Goal: Transaction & Acquisition: Book appointment/travel/reservation

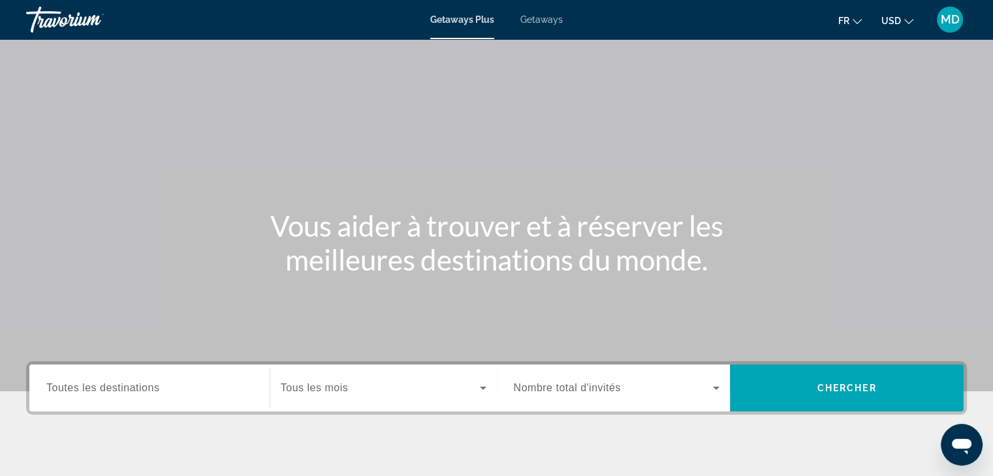
scroll to position [229, 0]
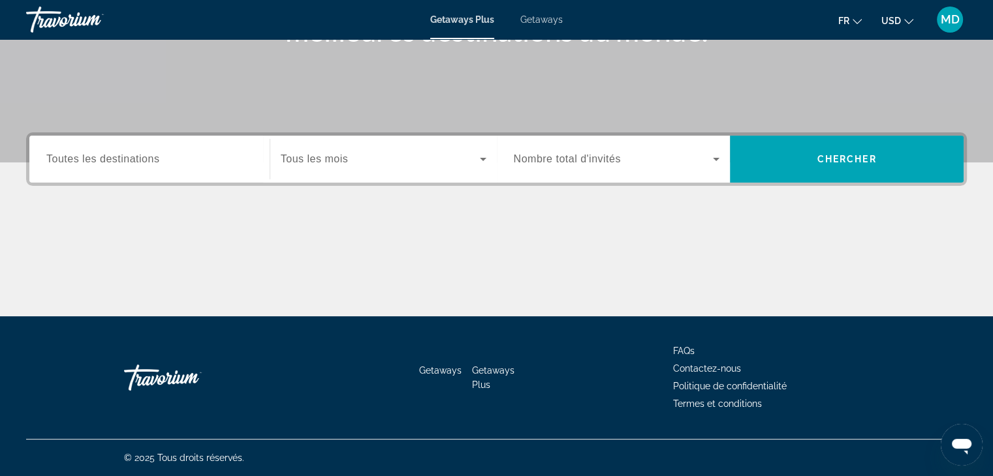
click at [180, 168] on div "Search widget" at bounding box center [149, 159] width 206 height 37
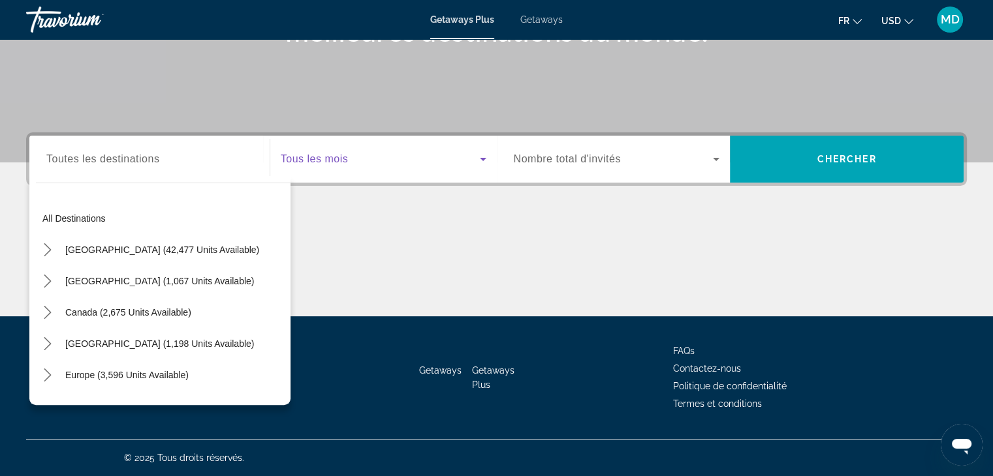
click at [367, 163] on span "Search widget" at bounding box center [380, 159] width 199 height 16
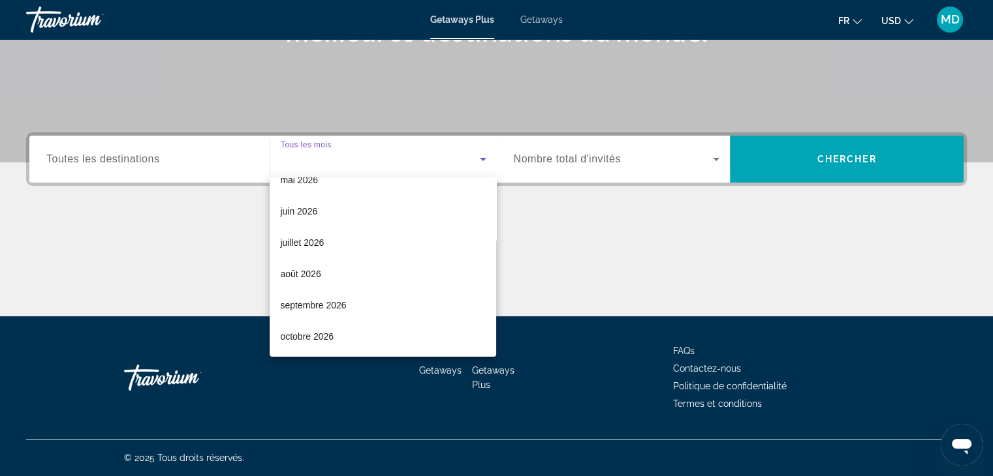
scroll to position [269, 0]
click at [330, 273] on mat-option "août 2026" at bounding box center [383, 273] width 226 height 31
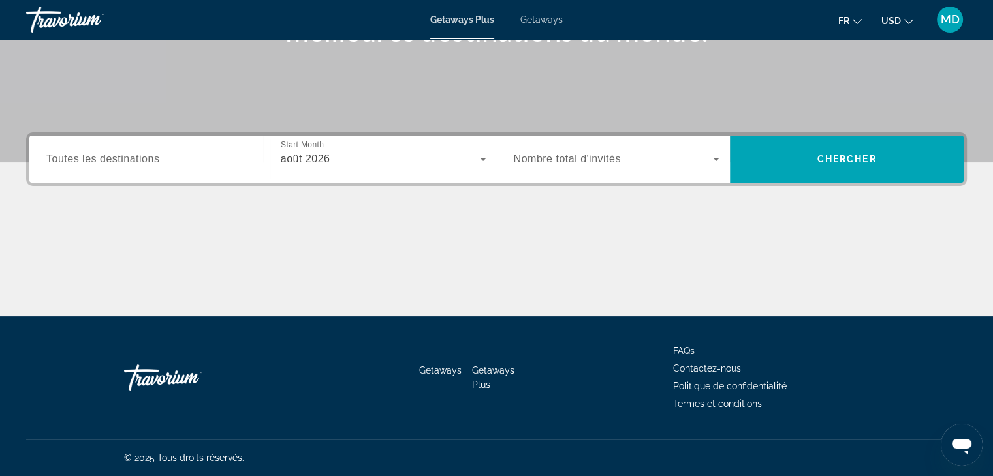
click at [187, 168] on div "Search widget" at bounding box center [149, 159] width 206 height 37
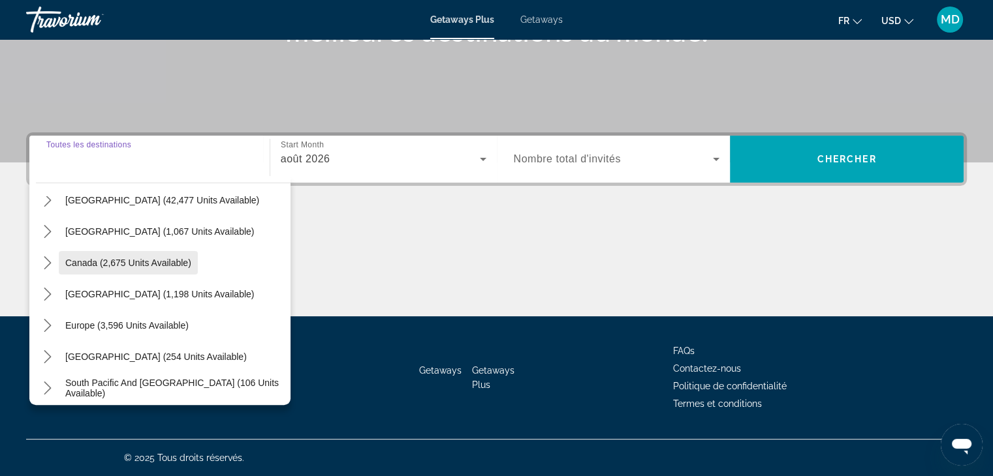
scroll to position [50, 0]
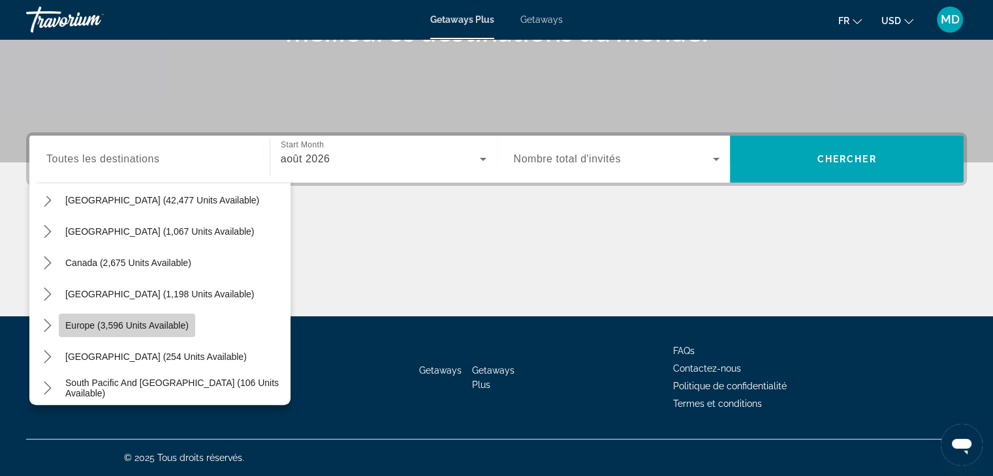
click at [147, 317] on span "Select destination: Europe (3,596 units available)" at bounding box center [127, 325] width 136 height 31
type input "**********"
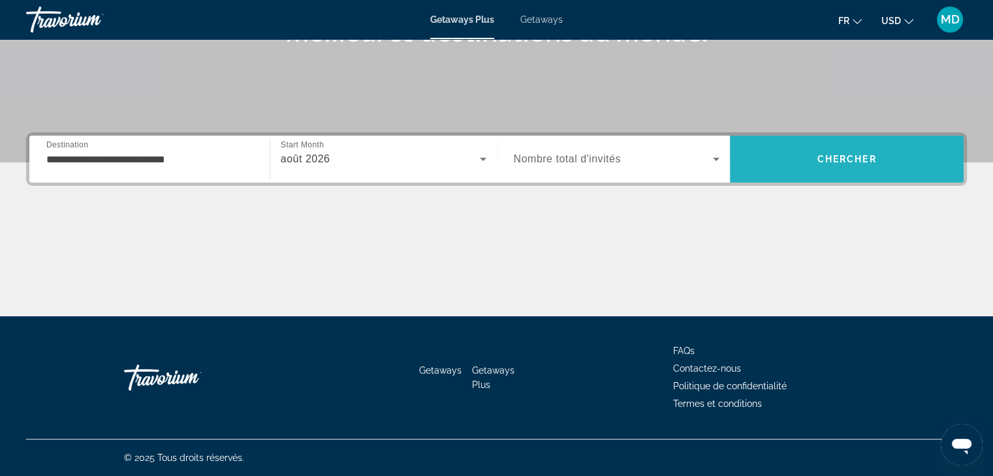
click at [839, 168] on span "Search" at bounding box center [847, 159] width 234 height 31
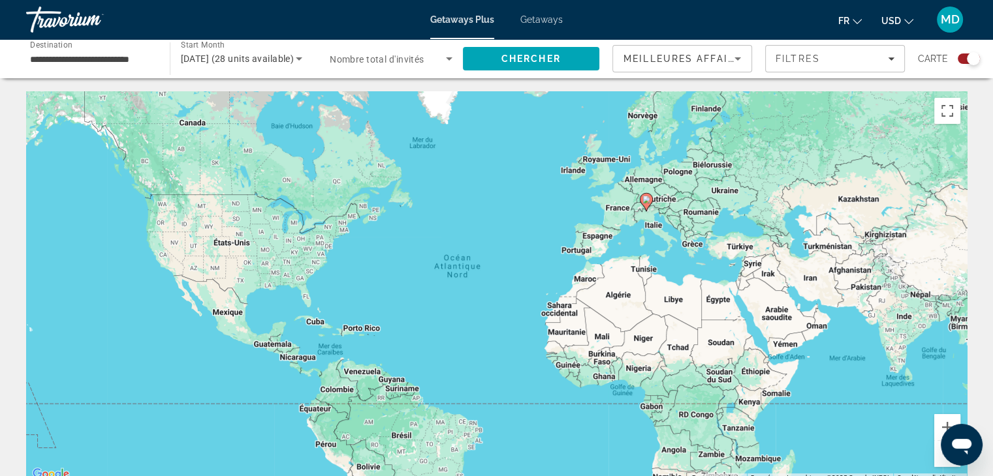
click at [646, 199] on image "Main content" at bounding box center [646, 200] width 8 height 8
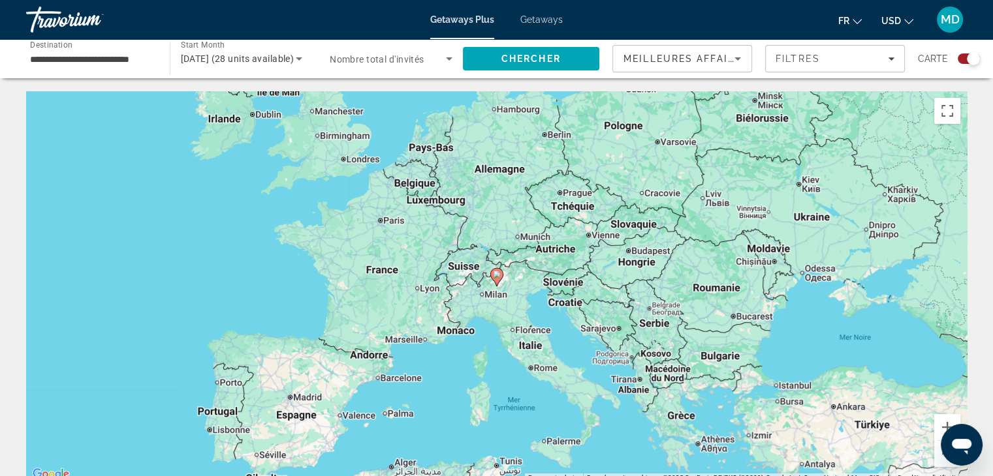
click at [499, 276] on image "Main content" at bounding box center [497, 275] width 8 height 8
type input "**********"
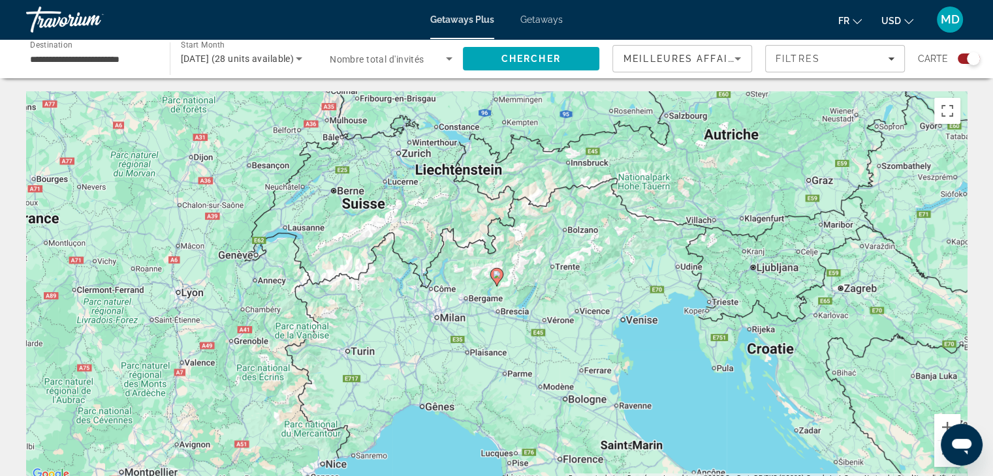
click at [493, 280] on icon "Main content" at bounding box center [496, 277] width 12 height 17
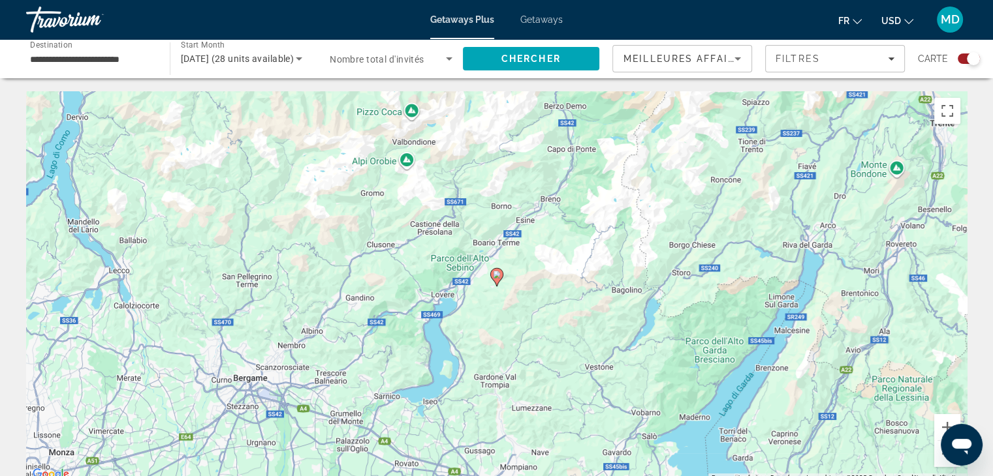
click at [496, 279] on icon "Main content" at bounding box center [496, 277] width 12 height 17
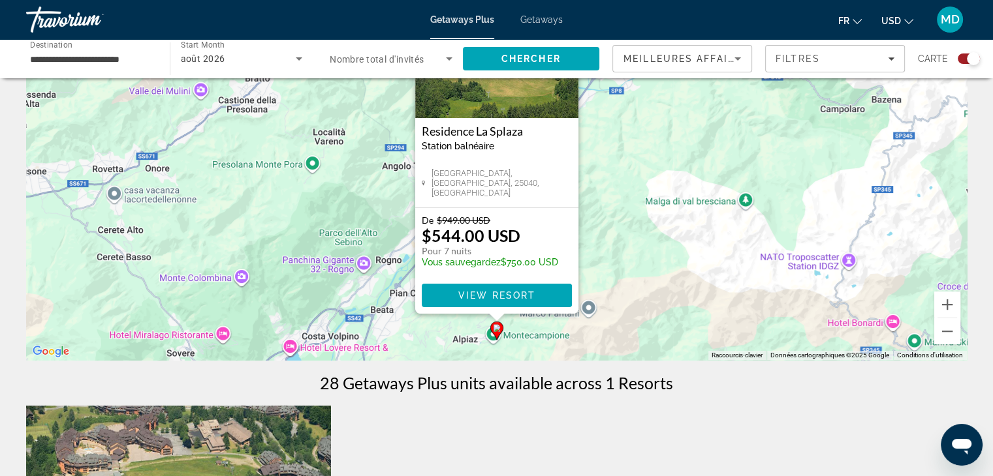
scroll to position [138, 0]
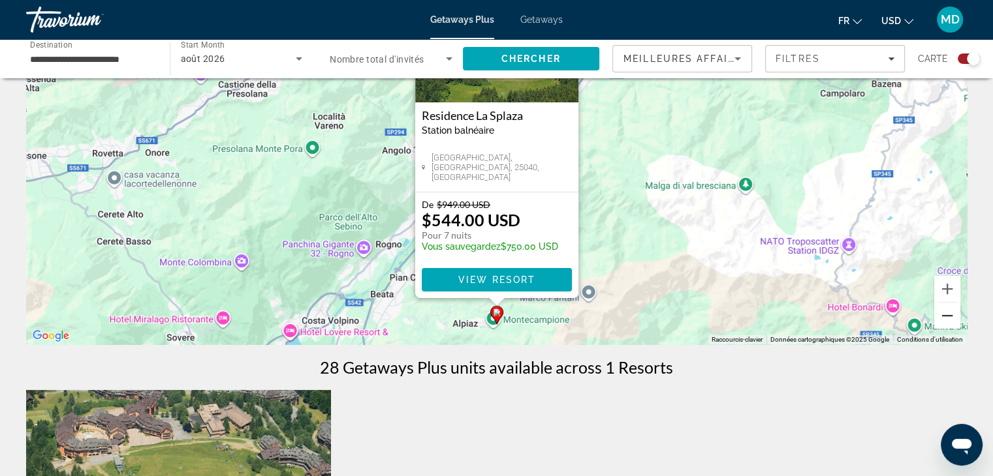
click at [950, 314] on button "Zoom arrière" at bounding box center [947, 316] width 26 height 26
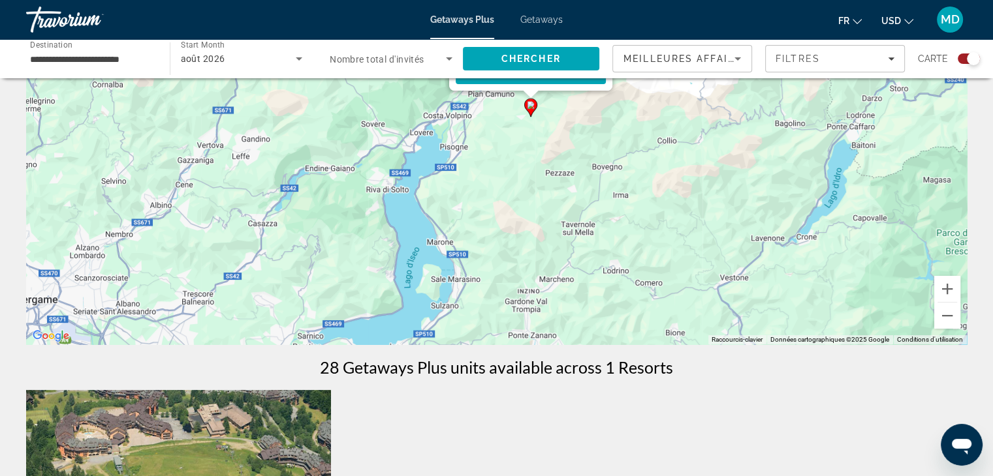
drag, startPoint x: 650, startPoint y: 296, endPoint x: 685, endPoint y: 173, distance: 127.5
click at [685, 173] on div "Pour activer le glissement du marqueur avec le clavier, appuyez sur Alt+Entrée.…" at bounding box center [496, 149] width 941 height 392
click at [954, 317] on button "Zoom arrière" at bounding box center [947, 316] width 26 height 26
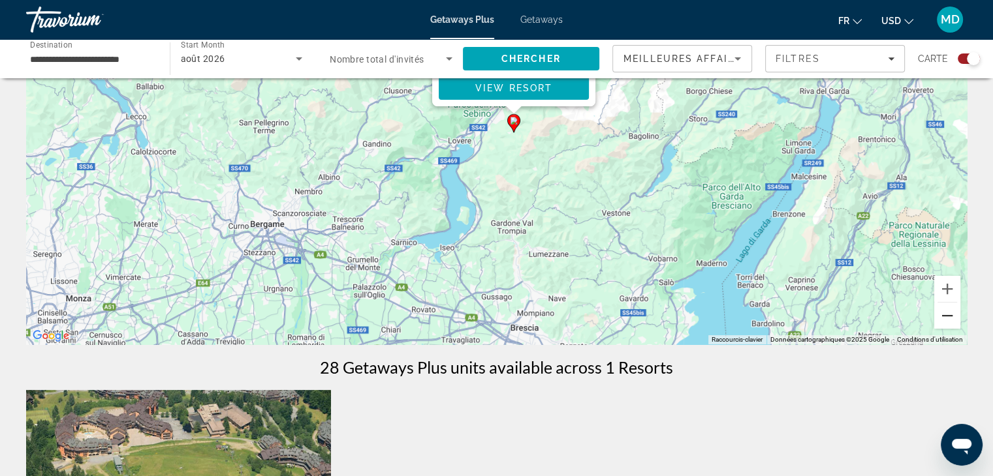
click at [954, 317] on button "Zoom arrière" at bounding box center [947, 316] width 26 height 26
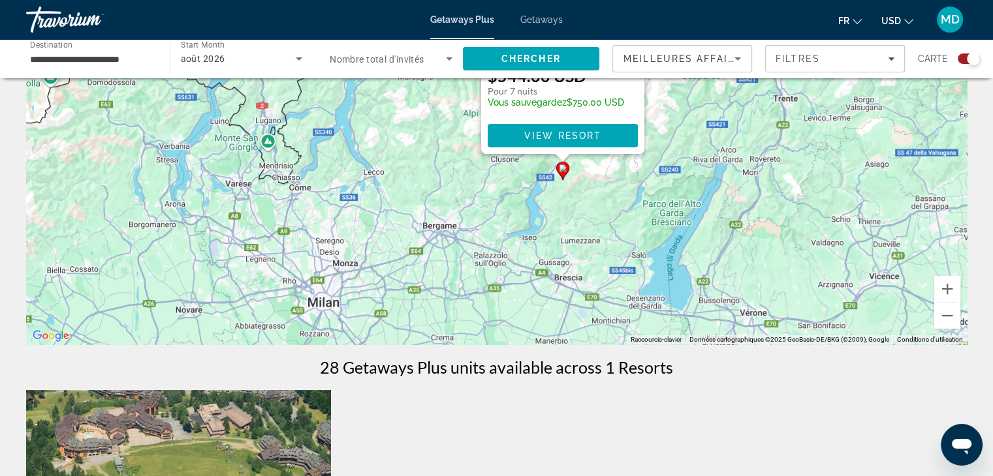
drag, startPoint x: 589, startPoint y: 275, endPoint x: 649, endPoint y: 311, distance: 70.3
click at [649, 311] on div "Pour activer le glissement du marqueur avec le clavier, appuyez sur Alt+Entrée.…" at bounding box center [496, 149] width 941 height 392
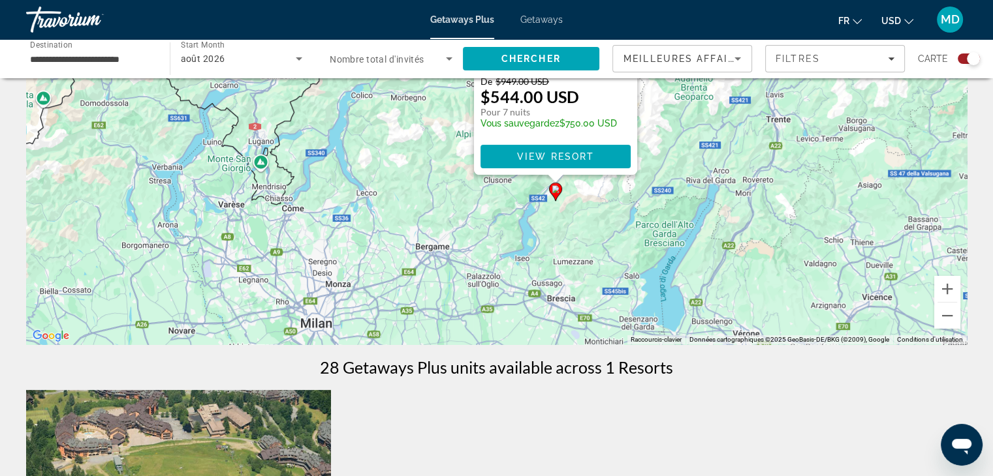
drag, startPoint x: 612, startPoint y: 228, endPoint x: 599, endPoint y: 270, distance: 43.6
click at [599, 270] on div "Pour activer le glissement du marqueur avec le clavier, appuyez sur Alt+Entrée.…" at bounding box center [496, 149] width 941 height 392
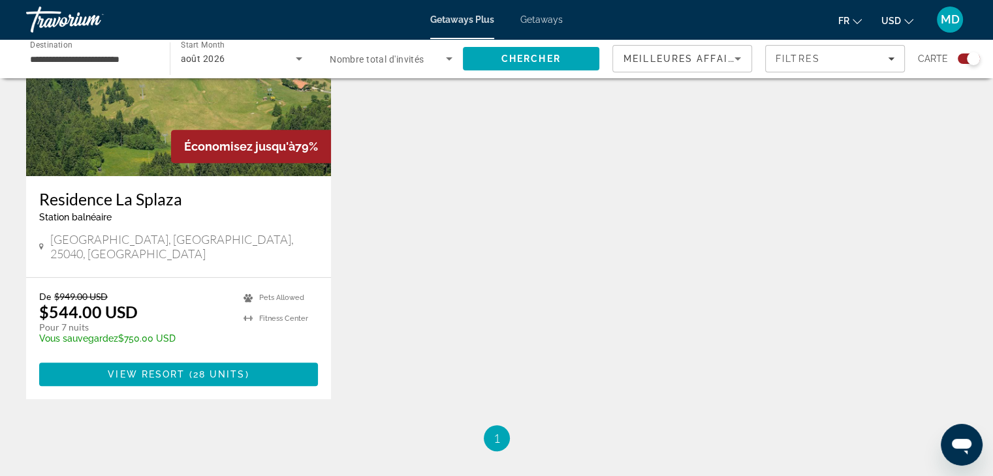
scroll to position [563, 0]
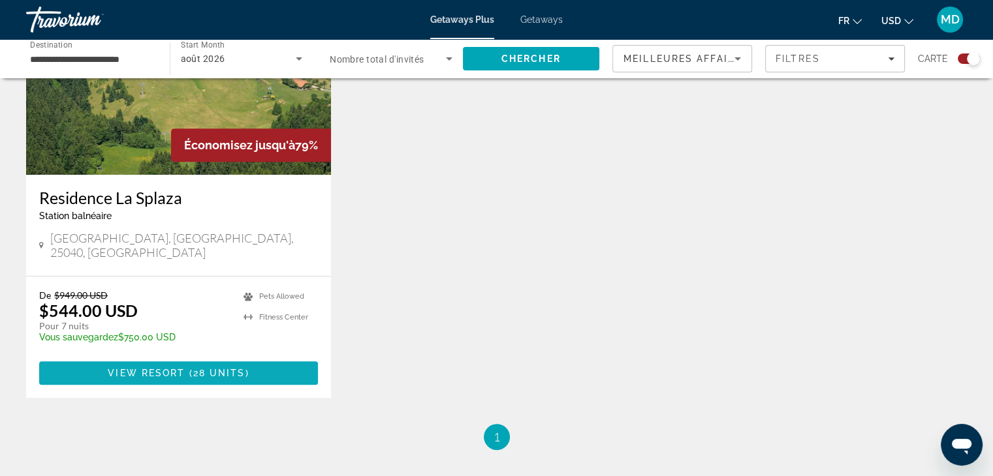
click at [202, 368] on span "28 units" at bounding box center [219, 373] width 52 height 10
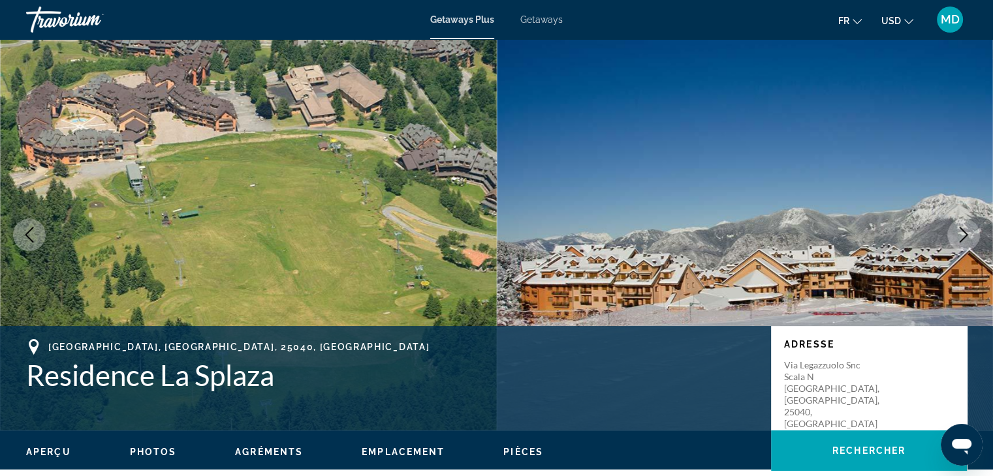
click at [962, 233] on icon "Next image" at bounding box center [964, 235] width 16 height 16
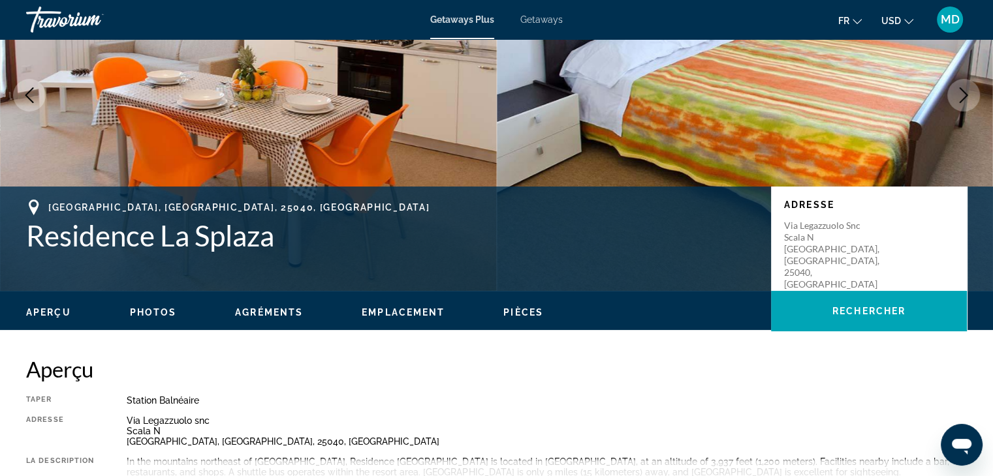
scroll to position [164, 0]
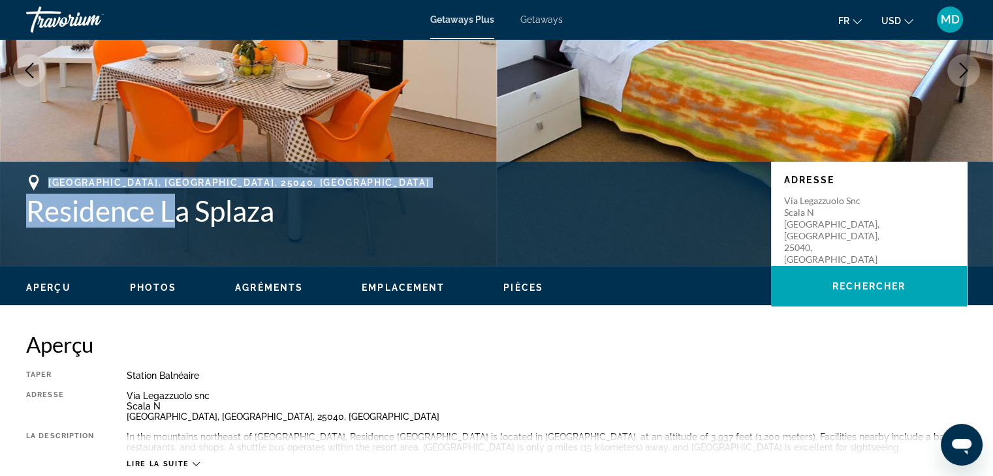
drag, startPoint x: 50, startPoint y: 178, endPoint x: 172, endPoint y: 201, distance: 124.3
click at [172, 201] on div "Artogne, Brescia, 25040, ITA Residence La Splaza" at bounding box center [392, 201] width 732 height 53
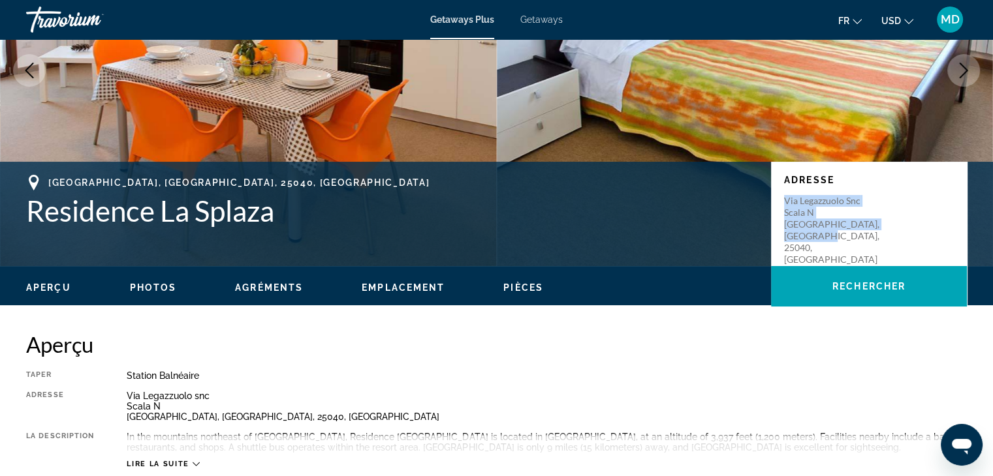
drag, startPoint x: 784, startPoint y: 200, endPoint x: 810, endPoint y: 238, distance: 46.5
click at [810, 238] on p "Via Legazzuolo snc Scala N Artogne, Brescia, 25040, ITA" at bounding box center [836, 230] width 104 height 70
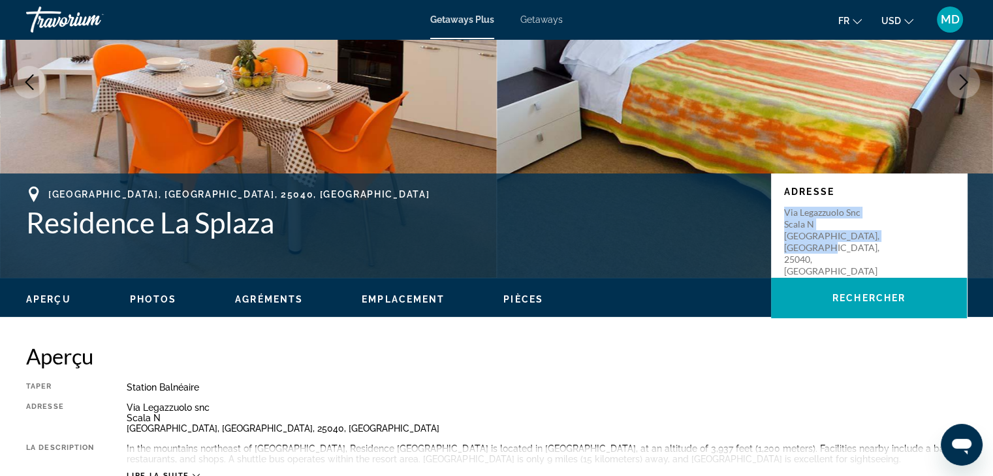
scroll to position [0, 0]
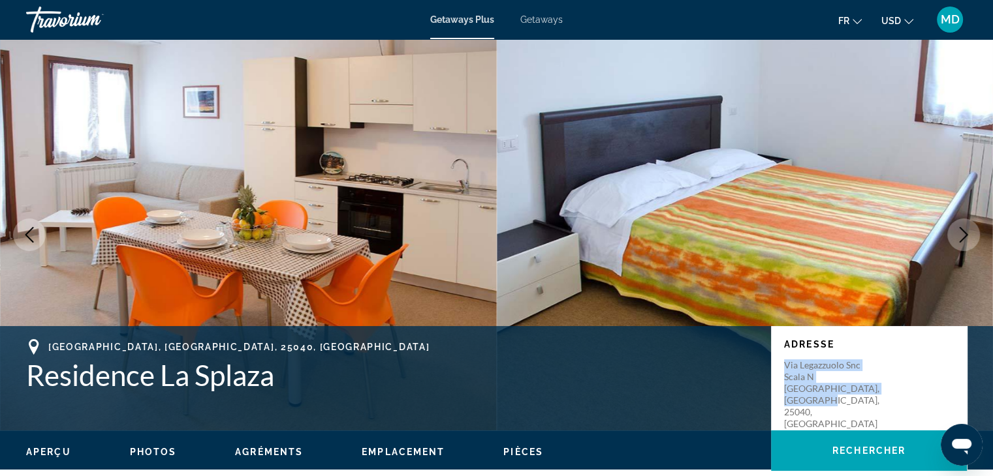
click at [529, 16] on span "Getaways" at bounding box center [541, 19] width 42 height 10
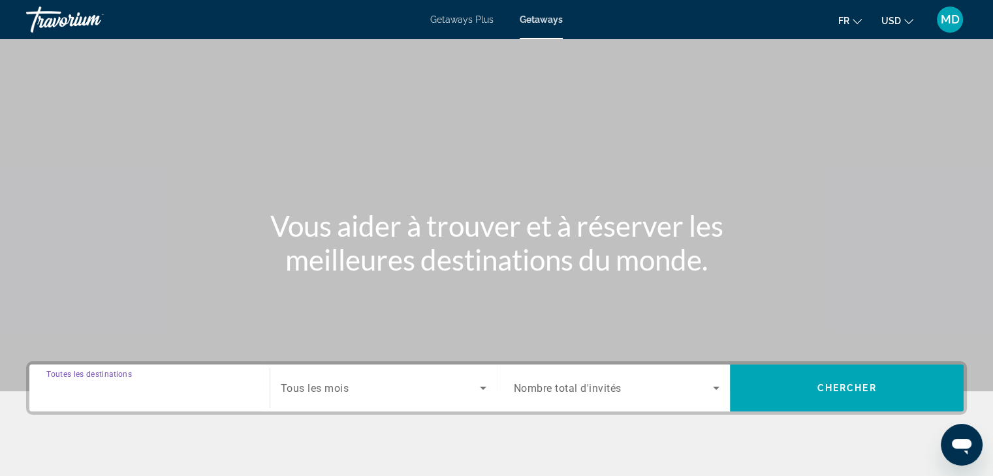
click at [196, 388] on input "Destination Toutes les destinations" at bounding box center [149, 389] width 206 height 16
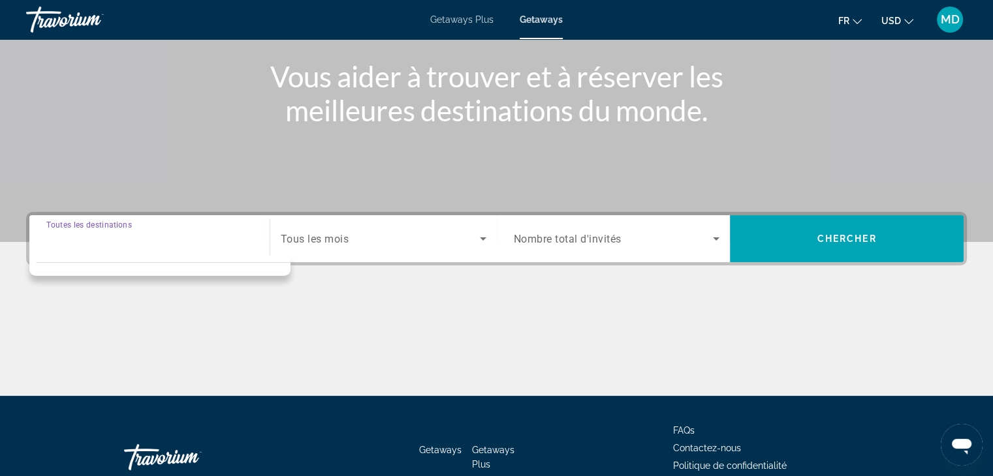
scroll to position [229, 0]
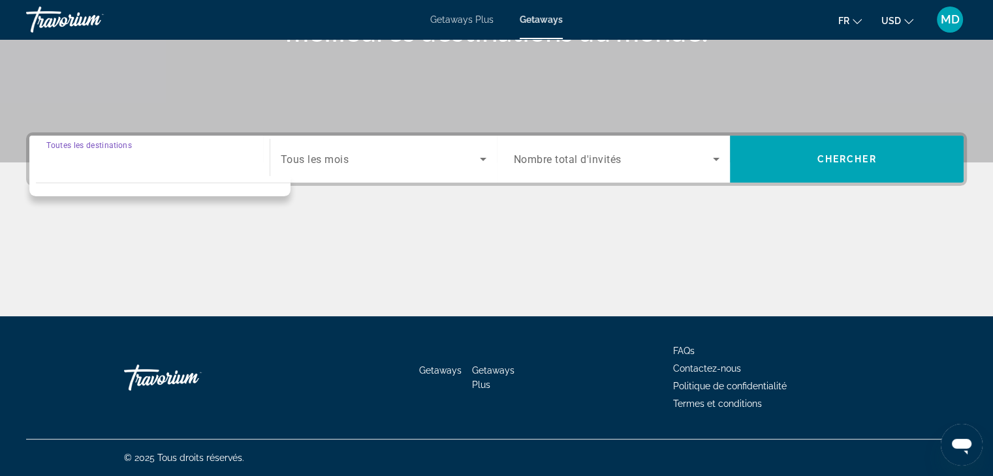
click at [171, 174] on div "Search widget" at bounding box center [149, 159] width 206 height 37
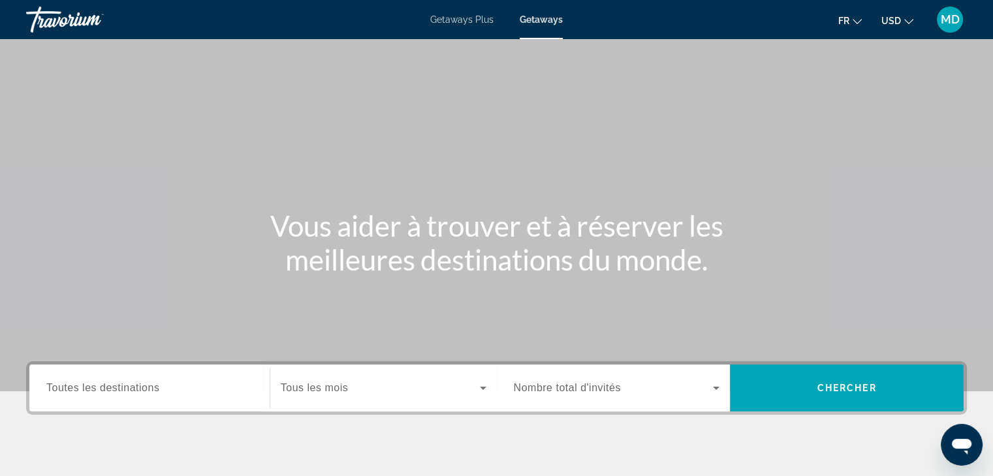
click at [114, 389] on span "Toutes les destinations" at bounding box center [102, 387] width 113 height 11
click at [114, 389] on input "Destination Toutes les destinations" at bounding box center [149, 389] width 206 height 16
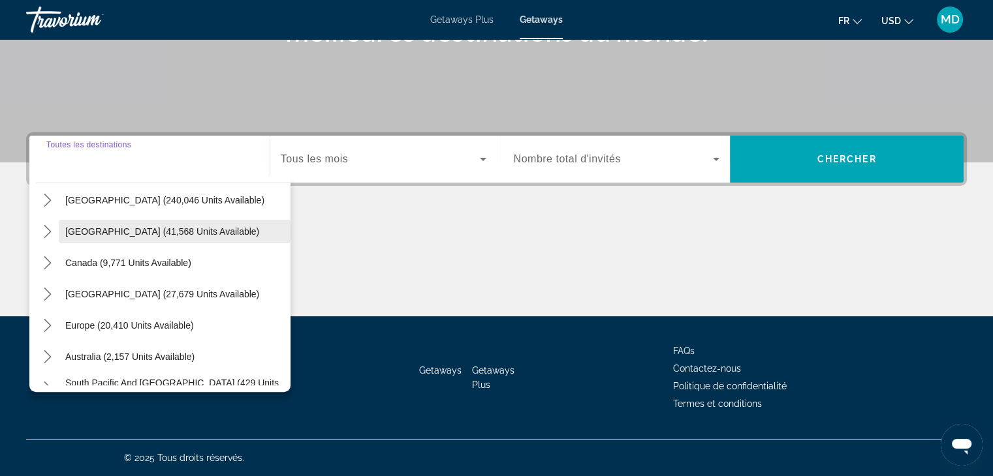
scroll to position [39, 0]
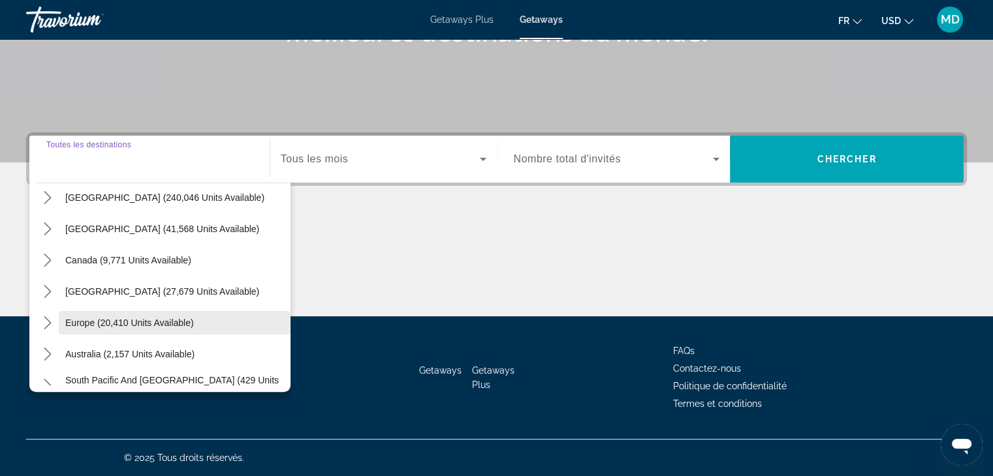
click at [110, 314] on span "Select destination: Europe (20,410 units available)" at bounding box center [175, 322] width 232 height 31
type input "**********"
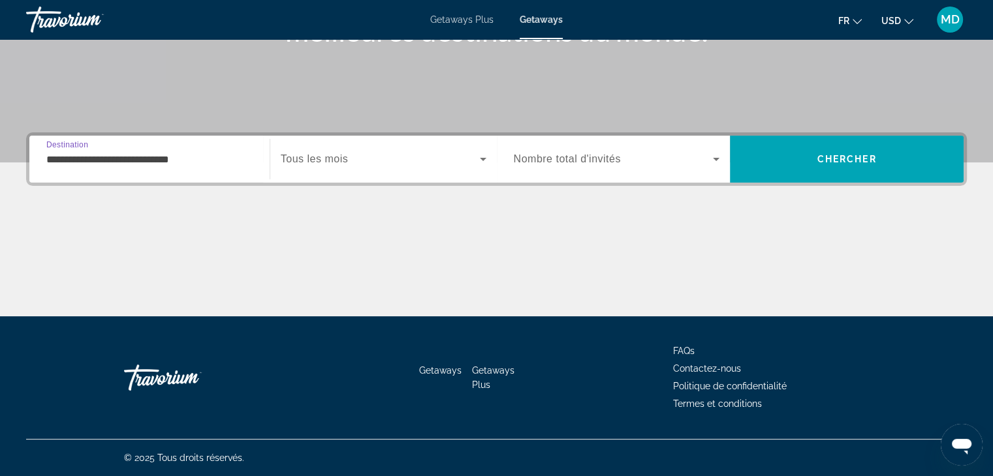
click at [372, 163] on span "Search widget" at bounding box center [380, 159] width 199 height 16
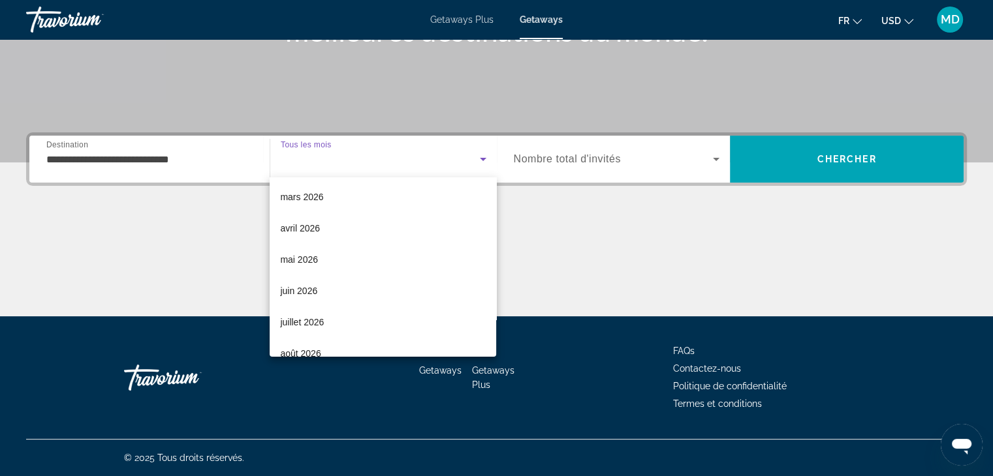
scroll to position [269, 0]
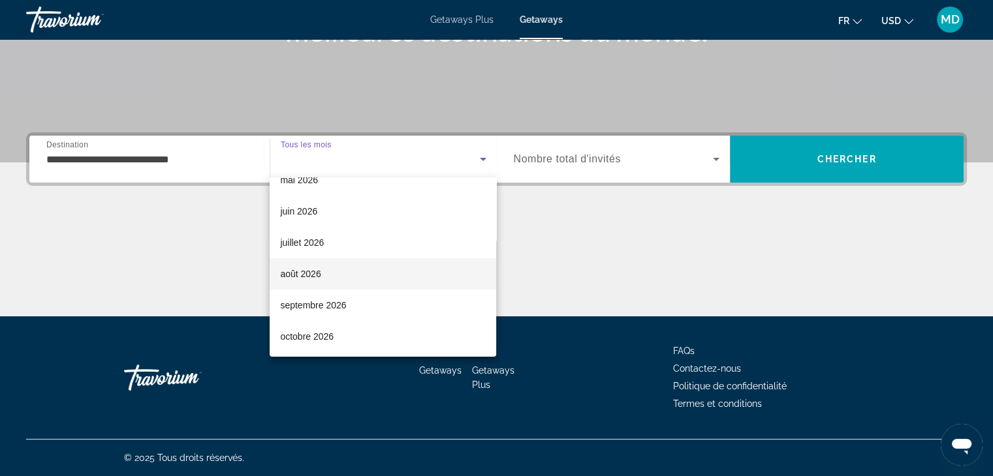
click at [317, 268] on span "août 2026" at bounding box center [300, 274] width 40 height 16
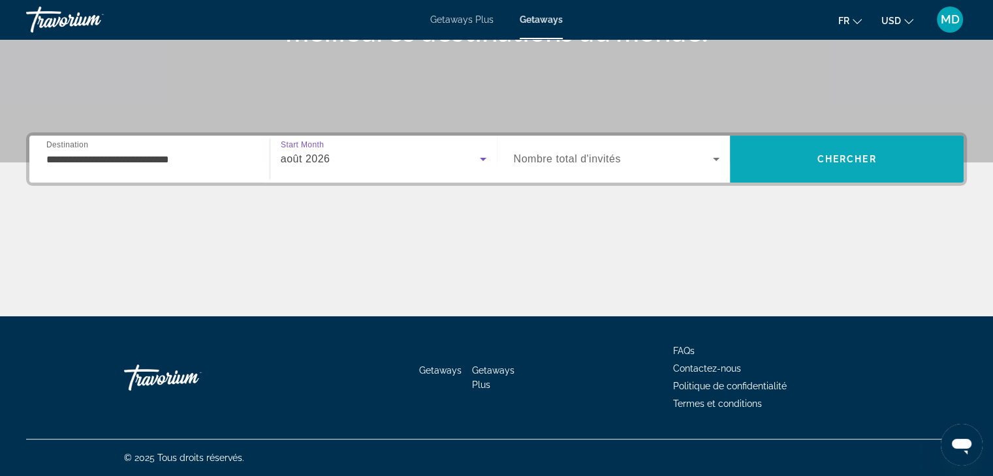
click at [848, 157] on span "Chercher" at bounding box center [846, 159] width 59 height 10
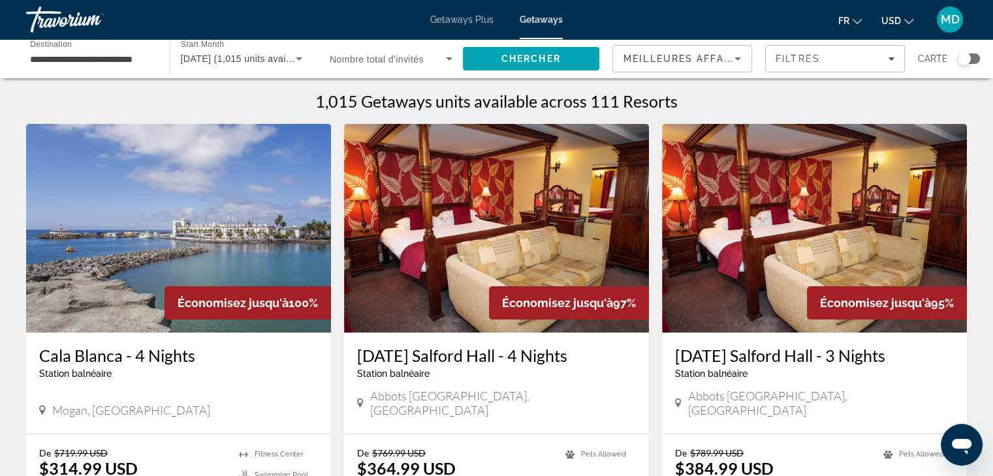
click at [974, 61] on div "Search widget" at bounding box center [968, 59] width 22 height 10
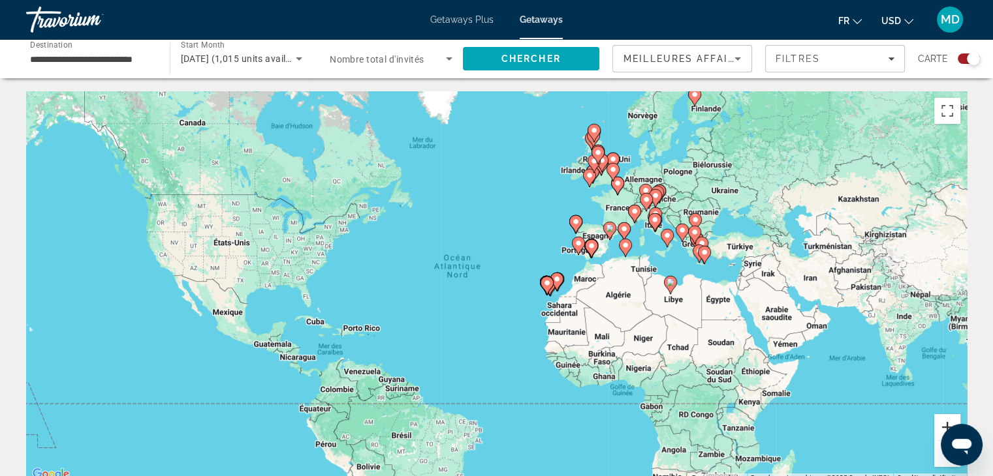
click at [942, 421] on button "Zoom avant" at bounding box center [947, 427] width 26 height 26
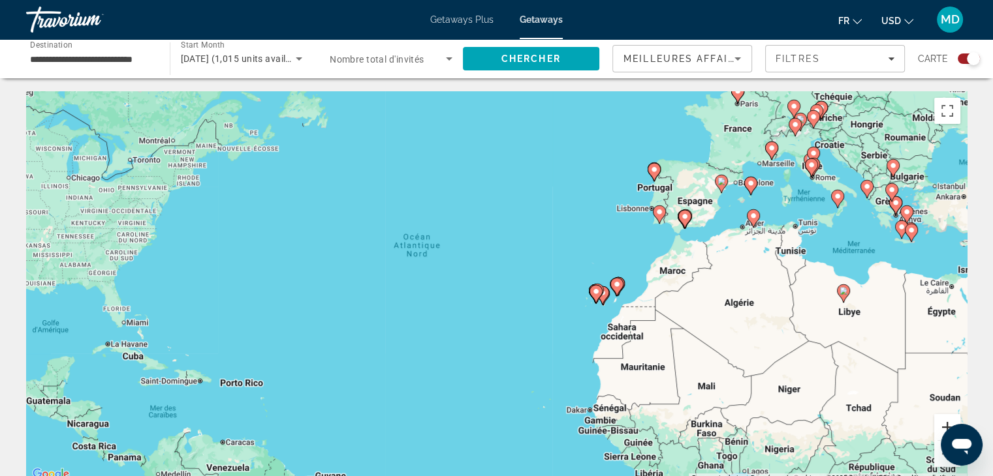
click at [942, 421] on button "Zoom avant" at bounding box center [947, 427] width 26 height 26
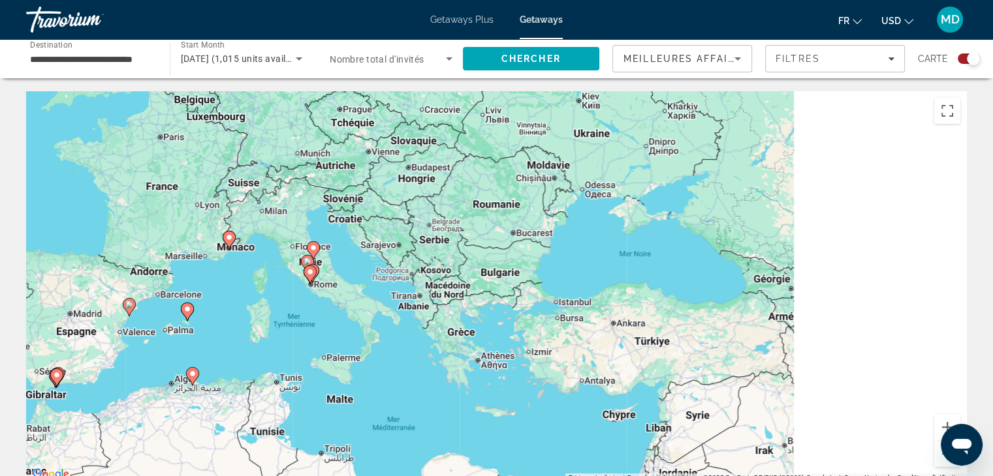
drag, startPoint x: 871, startPoint y: 285, endPoint x: 40, endPoint y: 506, distance: 859.2
click at [40, 476] on html "**********" at bounding box center [496, 238] width 993 height 476
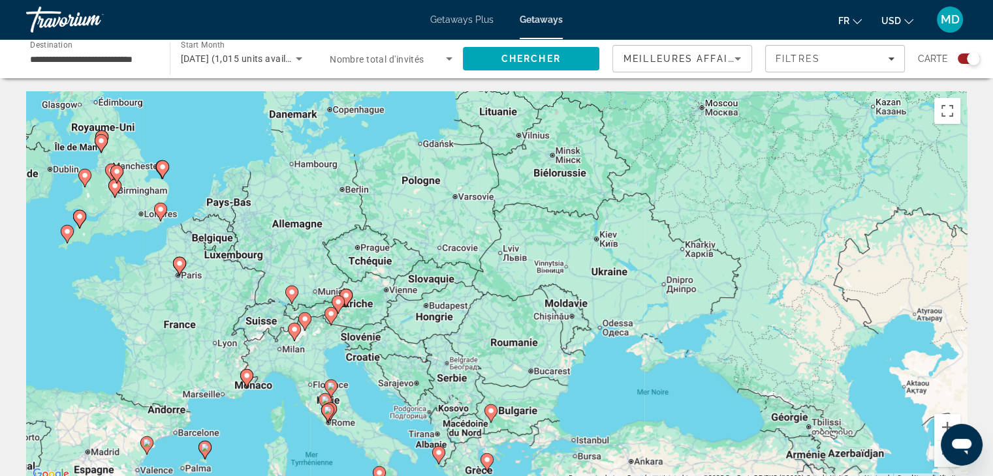
drag, startPoint x: 223, startPoint y: 243, endPoint x: 282, endPoint y: 356, distance: 126.7
click at [282, 356] on div "Pour activer le glissement du marqueur avec le clavier, appuyez sur Alt+Entrée.…" at bounding box center [496, 287] width 941 height 392
click at [268, 303] on div "Pour activer le glissement du marqueur avec le clavier, appuyez sur Alt+Entrée.…" at bounding box center [496, 287] width 941 height 392
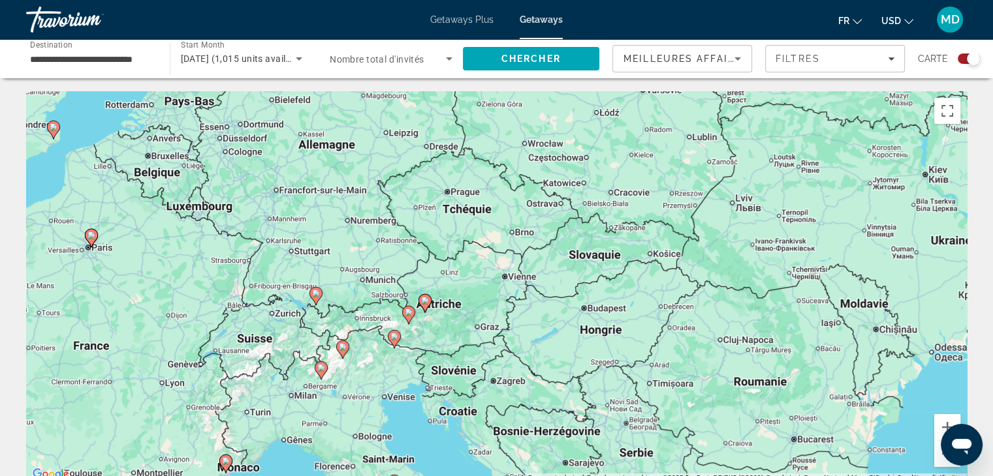
click at [268, 303] on div "Pour activer le glissement du marqueur avec le clavier, appuyez sur Alt+Entrée.…" at bounding box center [496, 287] width 941 height 392
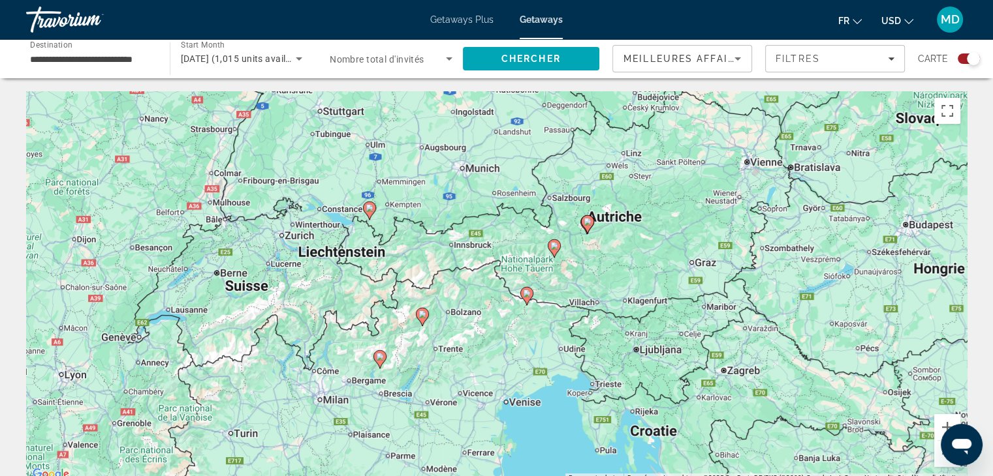
drag, startPoint x: 458, startPoint y: 328, endPoint x: 465, endPoint y: 237, distance: 91.7
click at [465, 237] on div "Pour activer le glissement du marqueur avec le clavier, appuyez sur Alt+Entrée.…" at bounding box center [496, 287] width 941 height 392
click at [420, 319] on icon "Main content" at bounding box center [422, 317] width 12 height 17
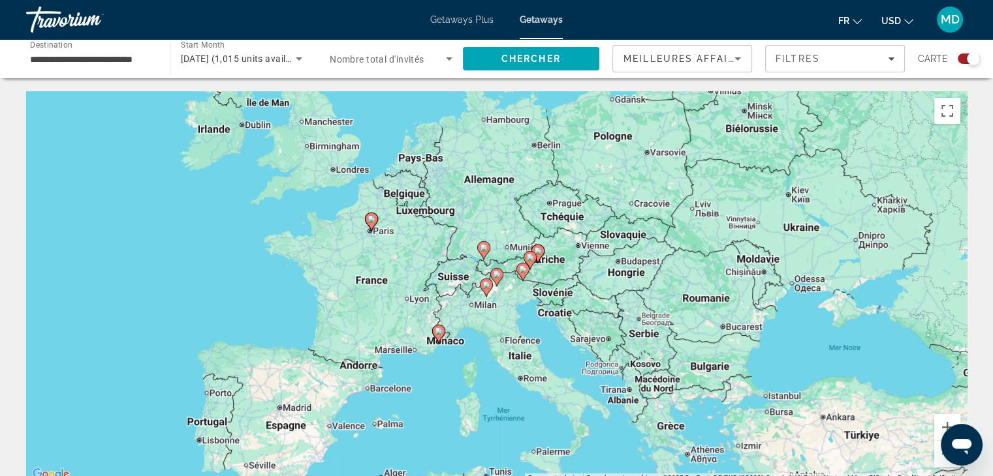
click at [482, 245] on image "Main content" at bounding box center [484, 248] width 8 height 8
type input "**********"
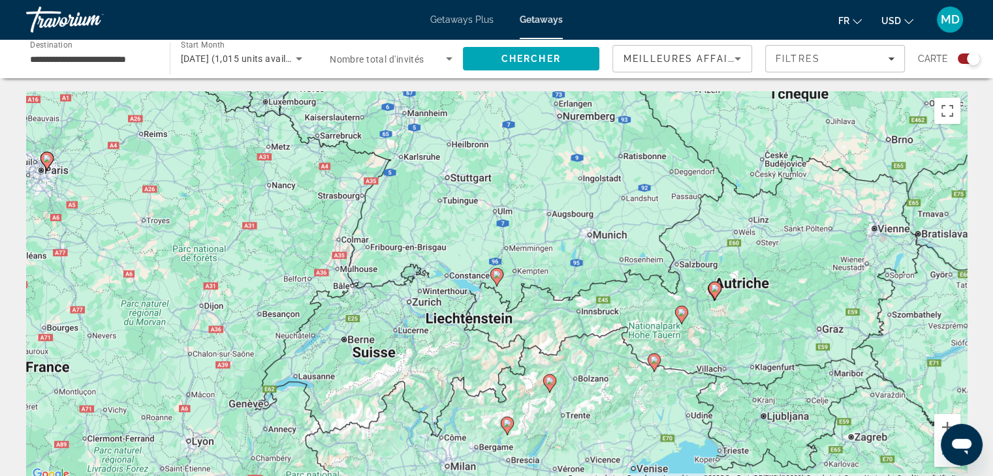
click at [495, 276] on image "Main content" at bounding box center [497, 275] width 8 height 8
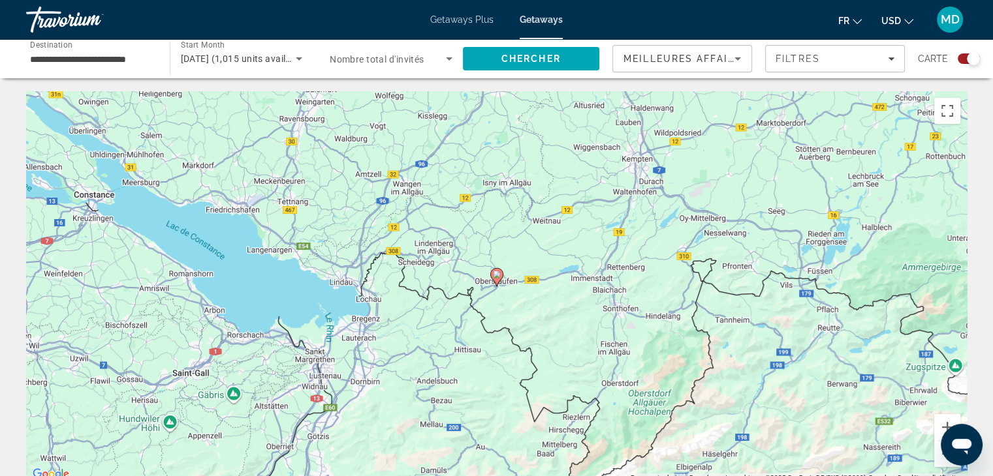
click at [494, 279] on icon "Main content" at bounding box center [496, 277] width 12 height 17
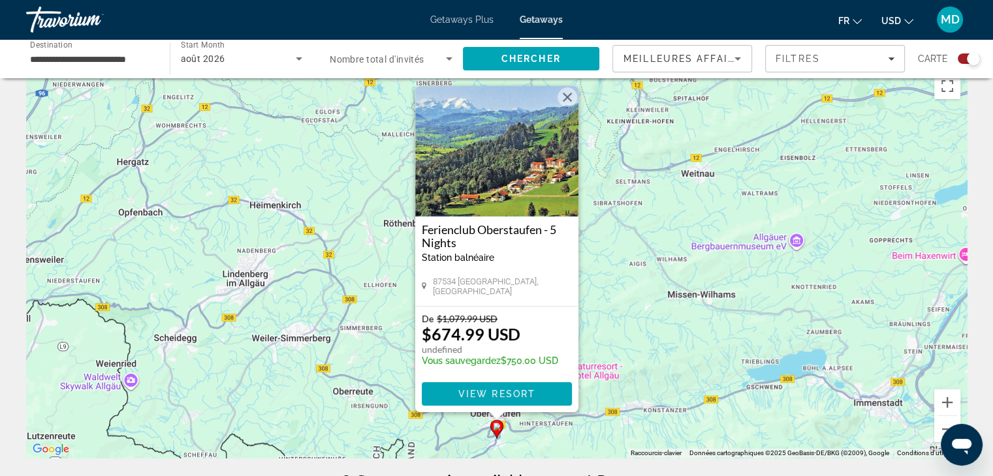
scroll to position [21, 0]
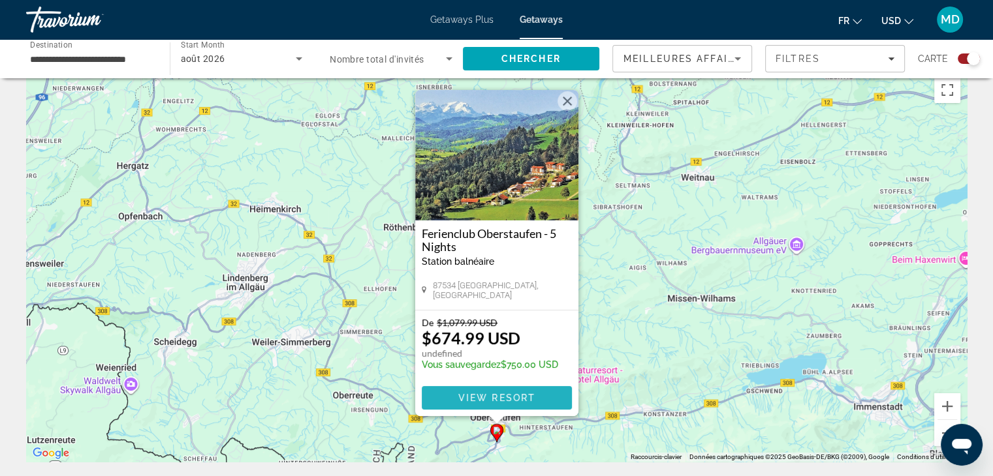
click at [482, 399] on span "View Resort" at bounding box center [496, 398] width 77 height 10
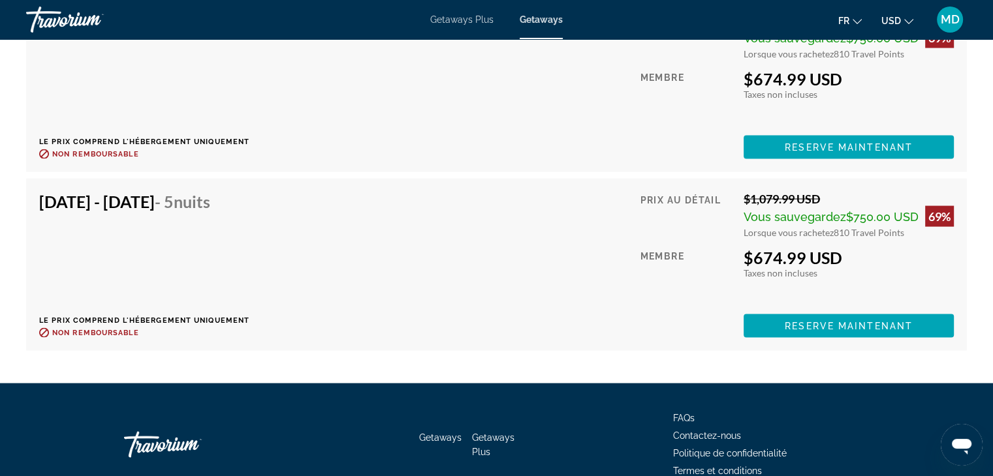
scroll to position [2636, 0]
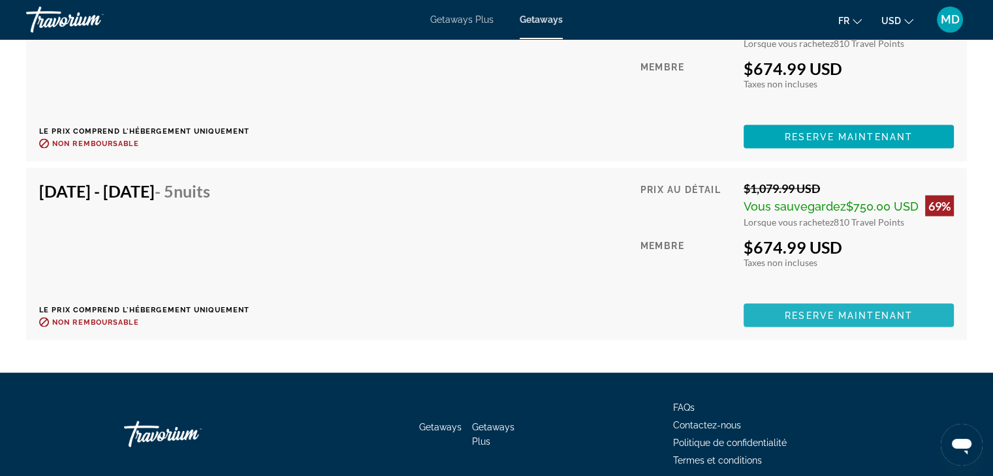
click at [762, 305] on span "Main content" at bounding box center [848, 315] width 210 height 31
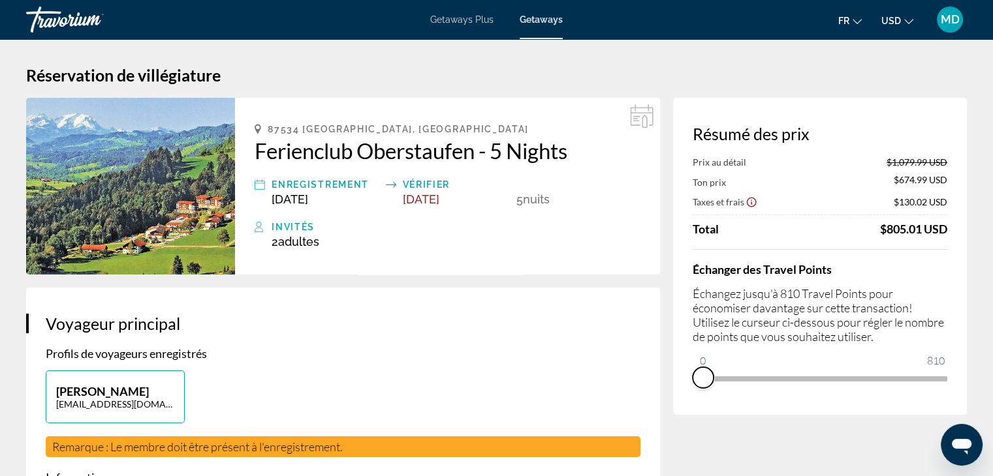
drag, startPoint x: 940, startPoint y: 390, endPoint x: 668, endPoint y: 421, distance: 273.9
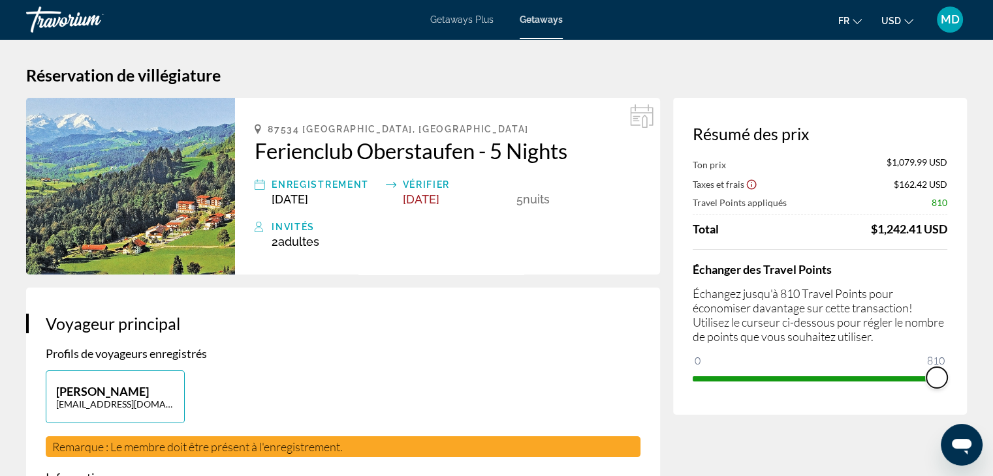
drag, startPoint x: 700, startPoint y: 357, endPoint x: 980, endPoint y: 364, distance: 280.1
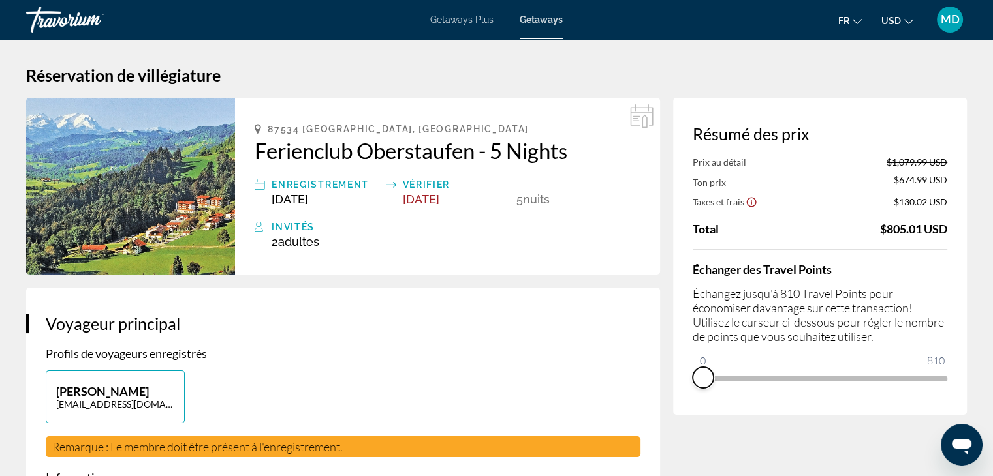
drag, startPoint x: 933, startPoint y: 392, endPoint x: 684, endPoint y: 411, distance: 250.0
click at [684, 411] on div "Résumé des prix Prix au détail $1,079.99 USD Ton prix $674.99 USD Taxes et frai…" at bounding box center [820, 256] width 294 height 317
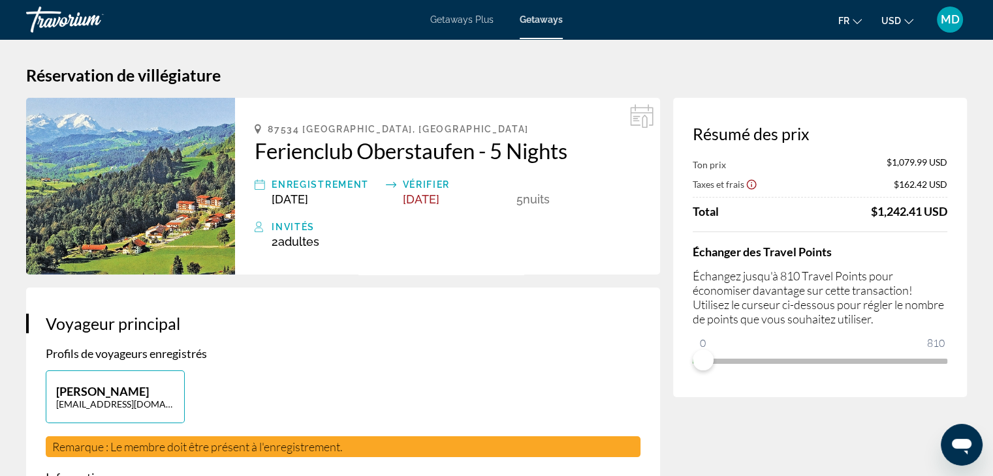
click at [256, 157] on h2 "Ferienclub Oberstaufen - 5 Nights" at bounding box center [448, 151] width 386 height 26
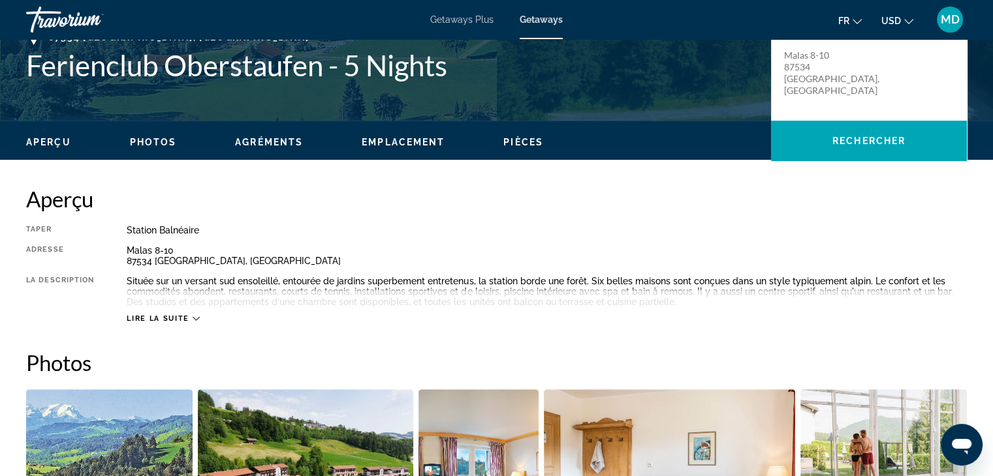
scroll to position [311, 0]
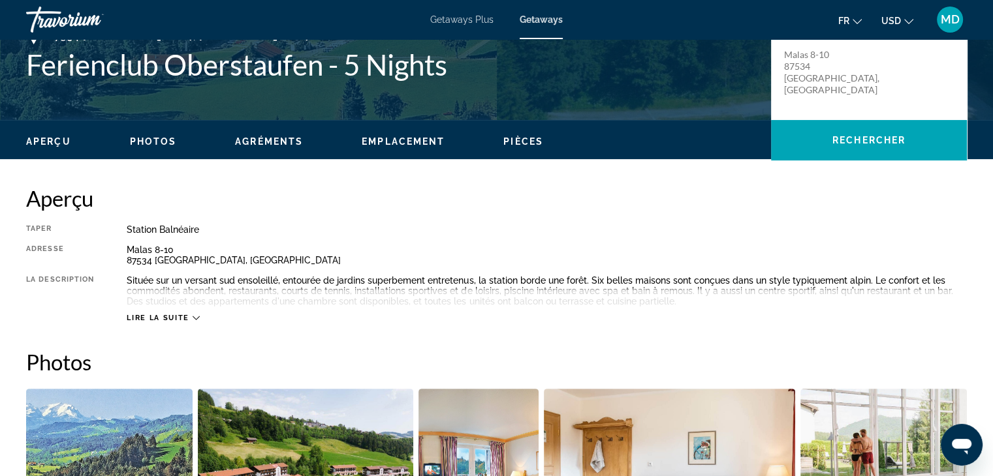
click at [163, 140] on span "Photos" at bounding box center [153, 141] width 47 height 10
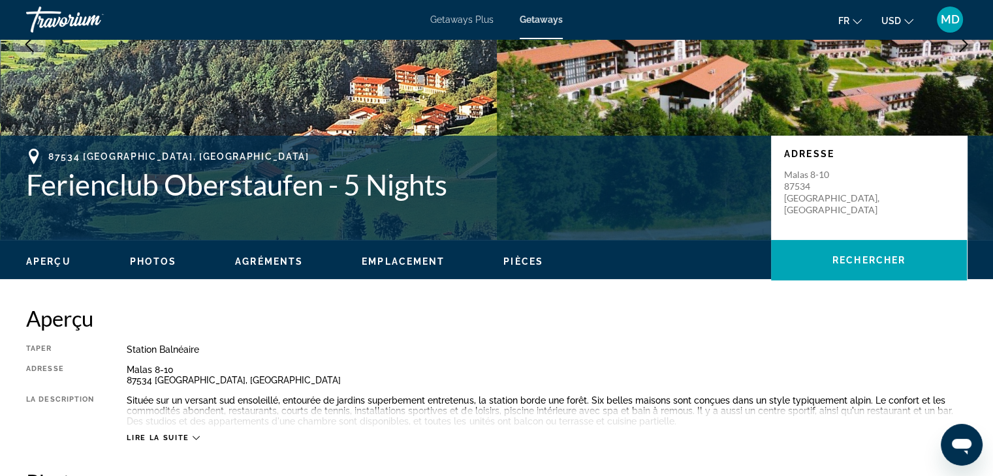
scroll to position [189, 0]
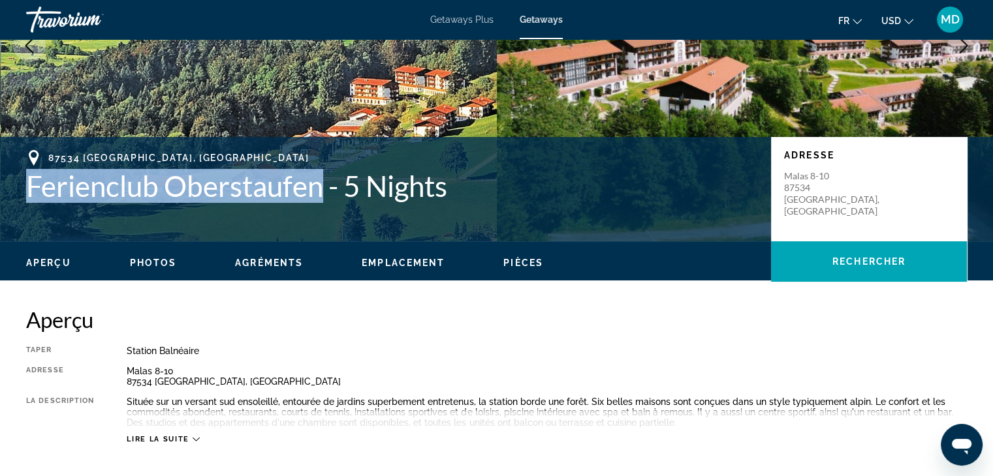
drag, startPoint x: 21, startPoint y: 189, endPoint x: 319, endPoint y: 188, distance: 298.3
click at [319, 188] on div "87534 Oberstaufen, [GEOGRAPHIC_DATA] Ferienclub Oberstaufen - 5 Nights Adresse …" at bounding box center [496, 189] width 993 height 78
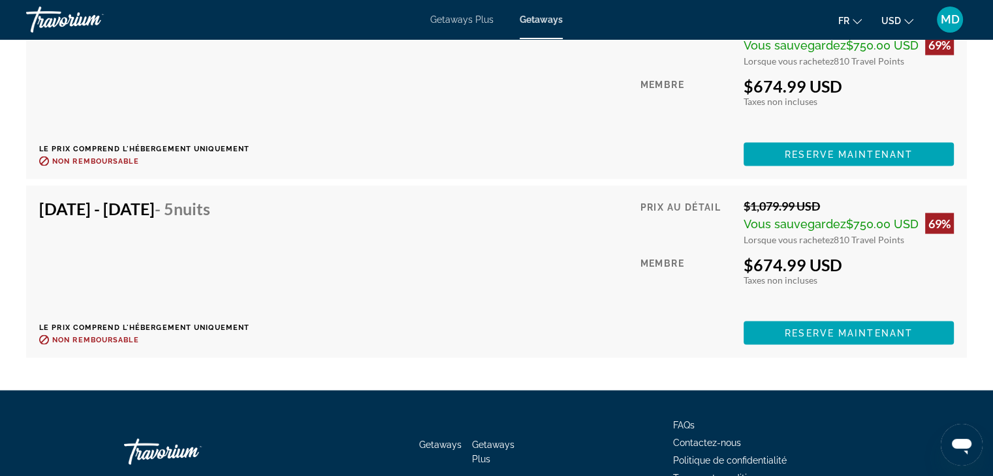
scroll to position [2690, 0]
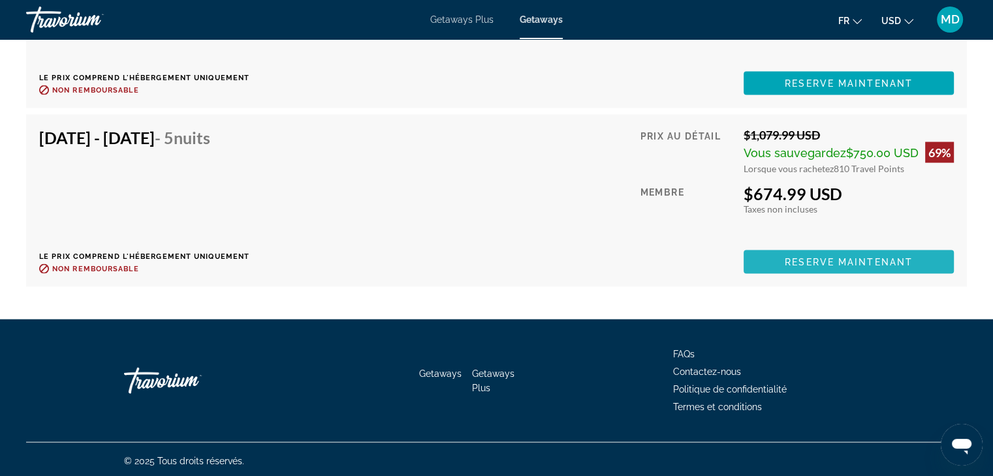
click at [839, 257] on span "Reserve maintenant" at bounding box center [849, 262] width 128 height 10
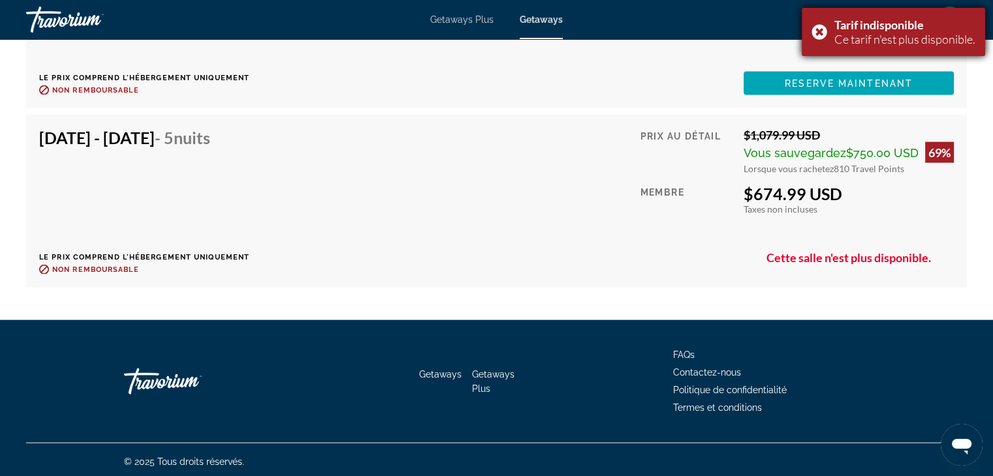
click at [817, 27] on div "Tarif indisponible Ce tarif n'est plus disponible." at bounding box center [892, 32] width 183 height 48
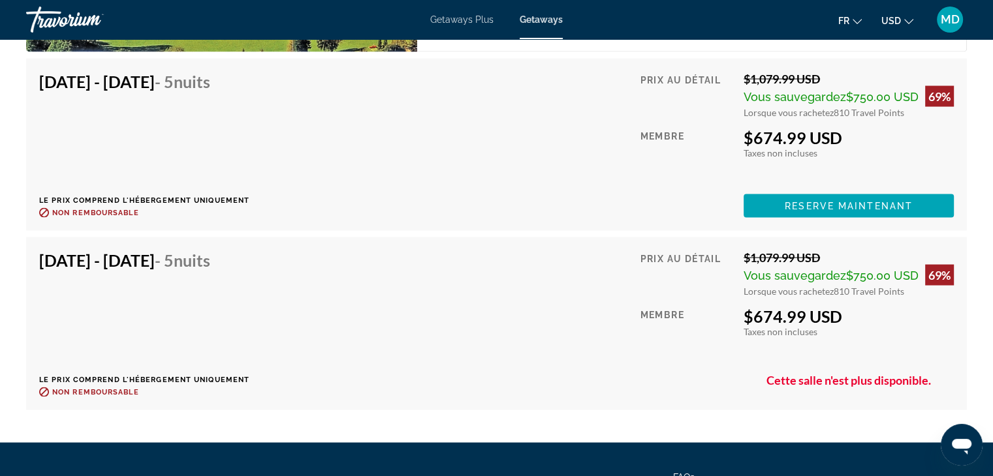
scroll to position [2564, 0]
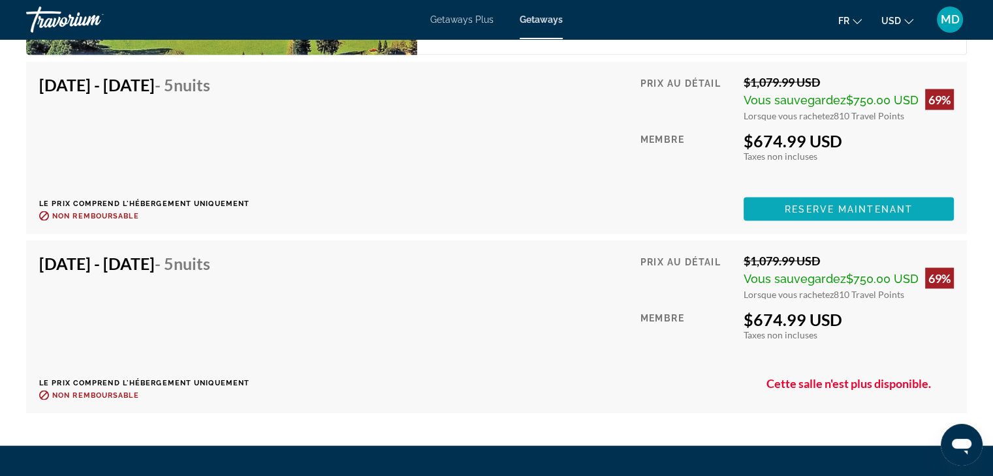
click at [793, 204] on span "Reserve maintenant" at bounding box center [849, 209] width 128 height 10
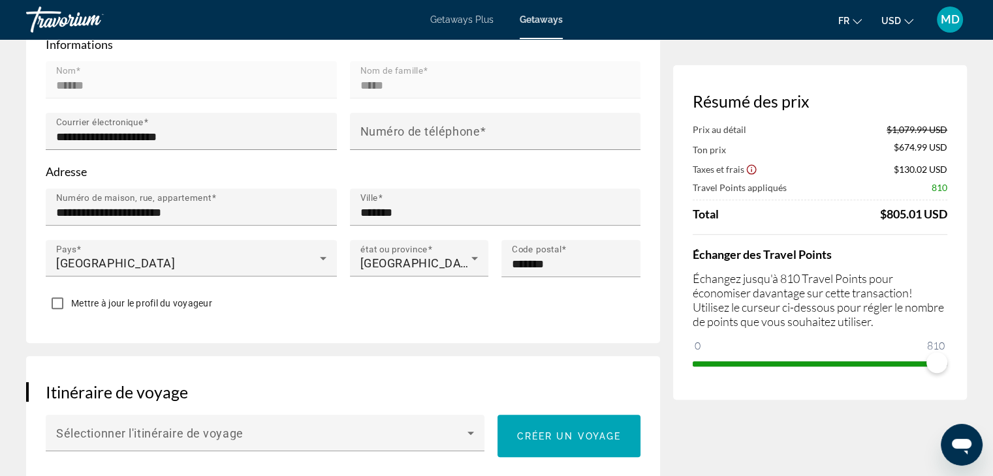
scroll to position [423, 0]
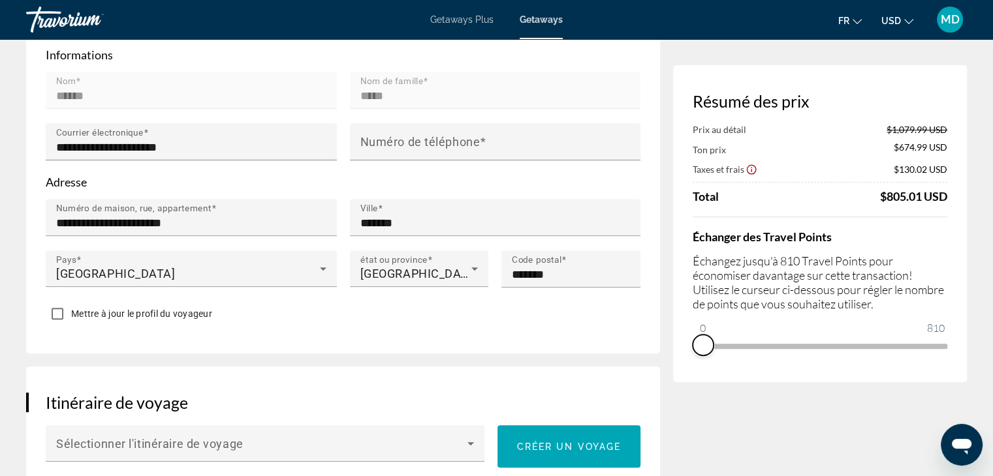
drag, startPoint x: 931, startPoint y: 358, endPoint x: 694, endPoint y: 361, distance: 236.9
click at [694, 361] on div "Résumé des prix Prix au détail $1,079.99 USD Ton prix $674.99 USD Taxes et frai…" at bounding box center [820, 223] width 294 height 317
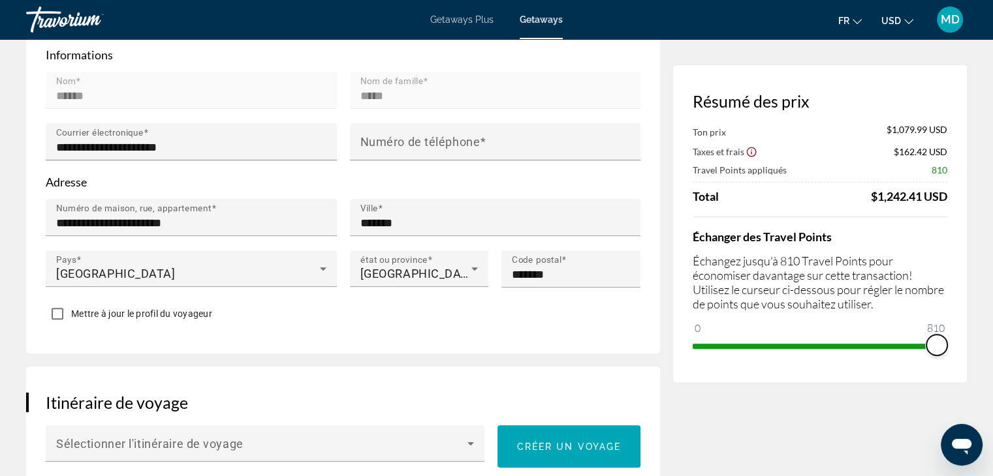
drag, startPoint x: 702, startPoint y: 328, endPoint x: 959, endPoint y: 324, distance: 257.8
click at [959, 324] on div "Résumé des prix Ton prix $1,079.99 USD Taxes et frais $162.42 USD Travel Points…" at bounding box center [820, 223] width 294 height 317
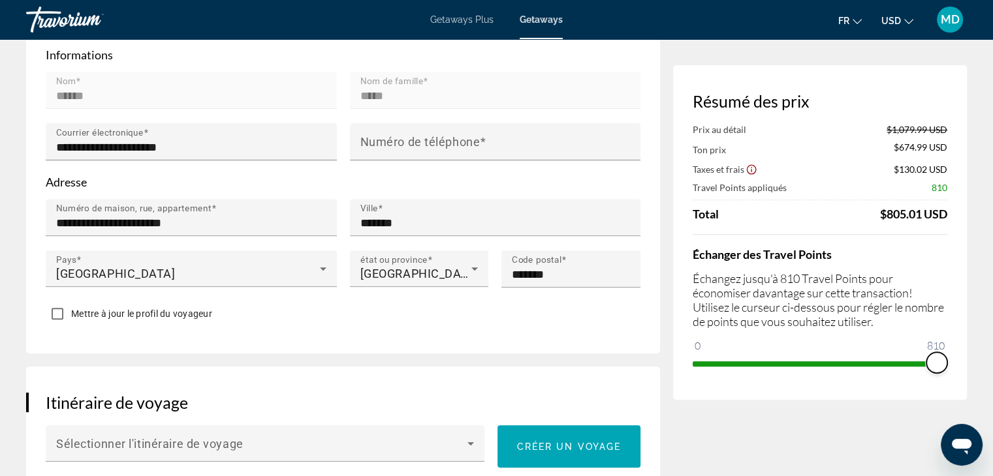
scroll to position [0, 0]
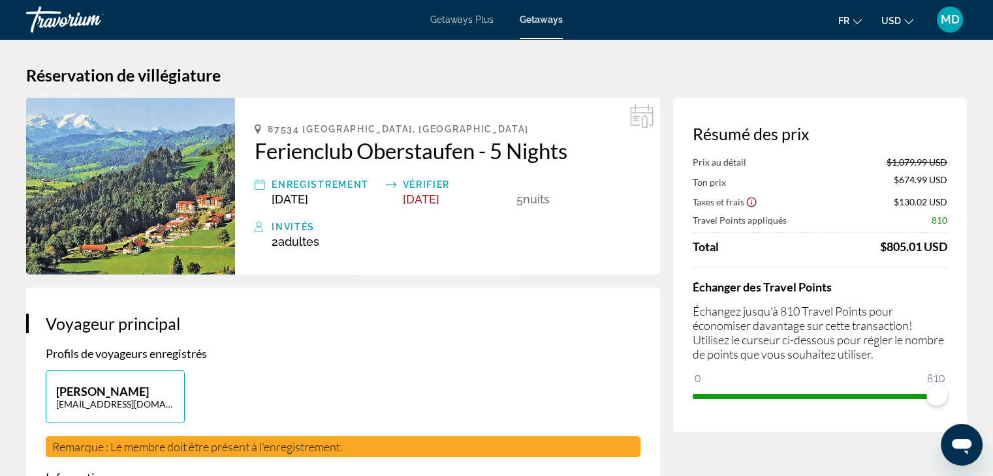
click at [331, 151] on h2 "Ferienclub Oberstaufen - 5 Nights" at bounding box center [448, 151] width 386 height 26
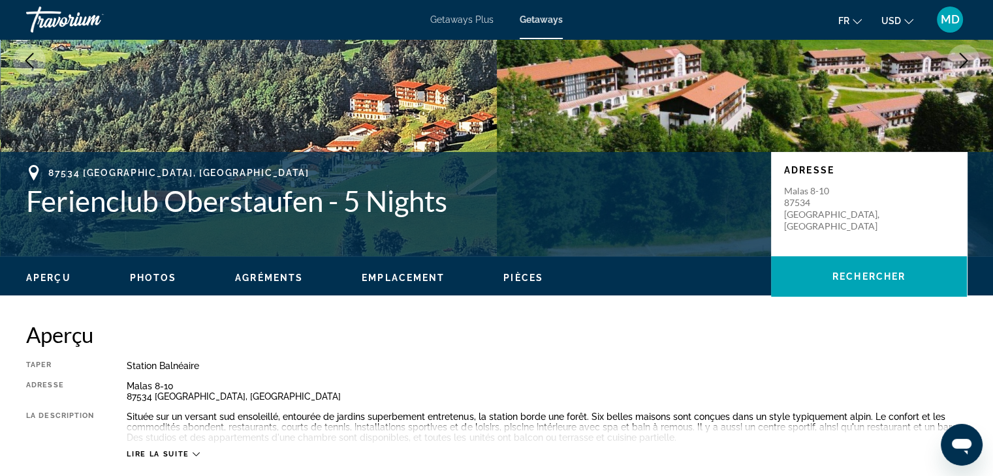
scroll to position [175, 0]
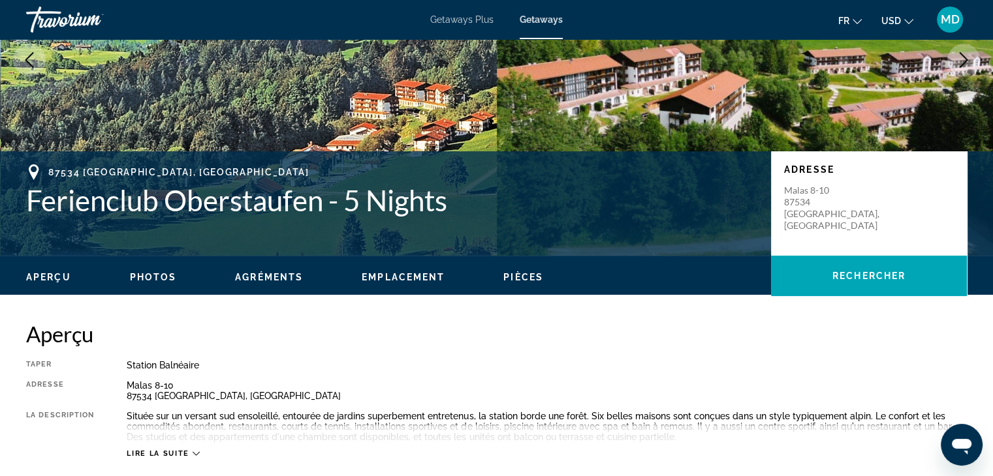
click at [149, 275] on span "Photos" at bounding box center [153, 277] width 47 height 10
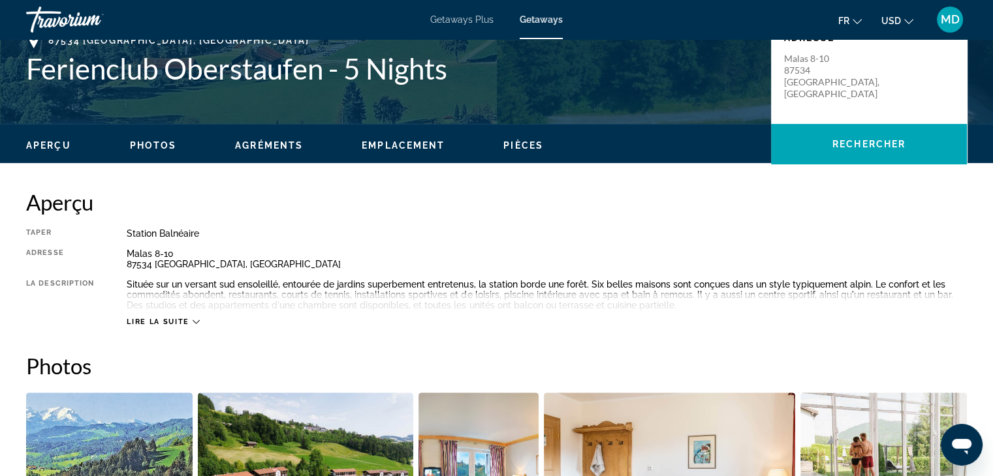
scroll to position [307, 0]
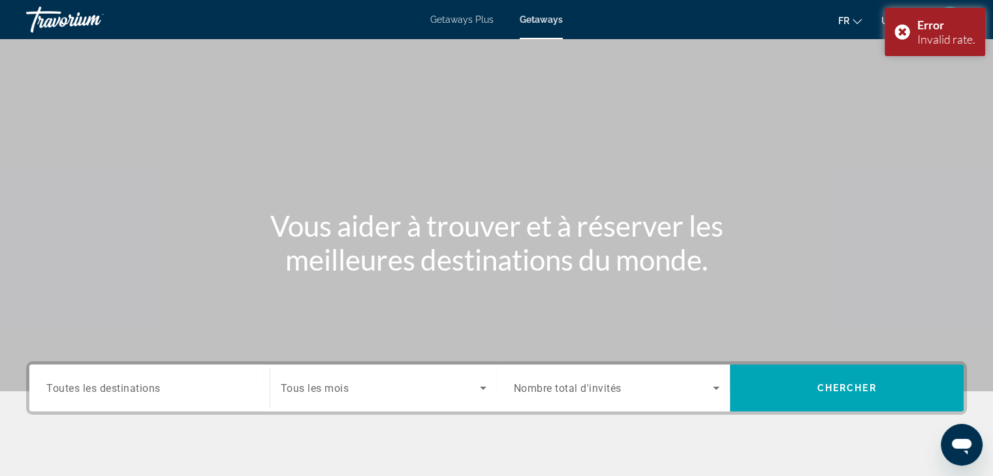
scroll to position [229, 0]
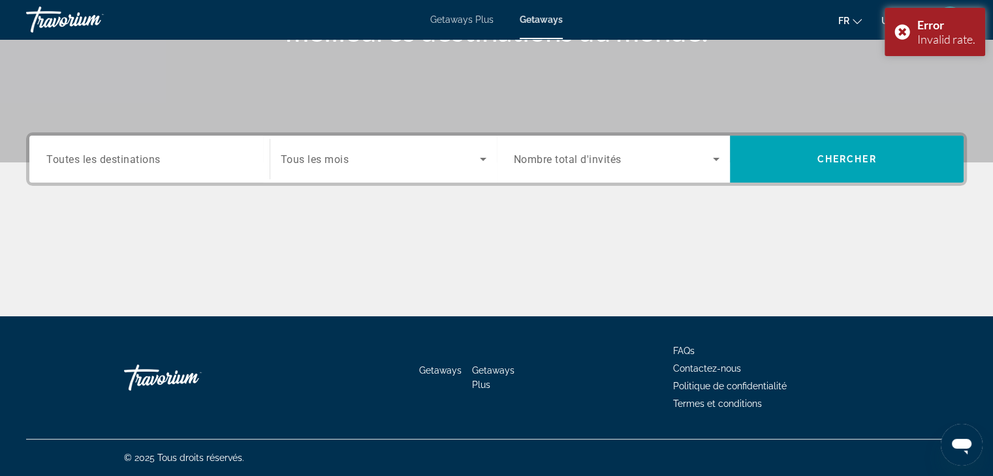
click at [201, 147] on div "Search widget" at bounding box center [149, 159] width 206 height 37
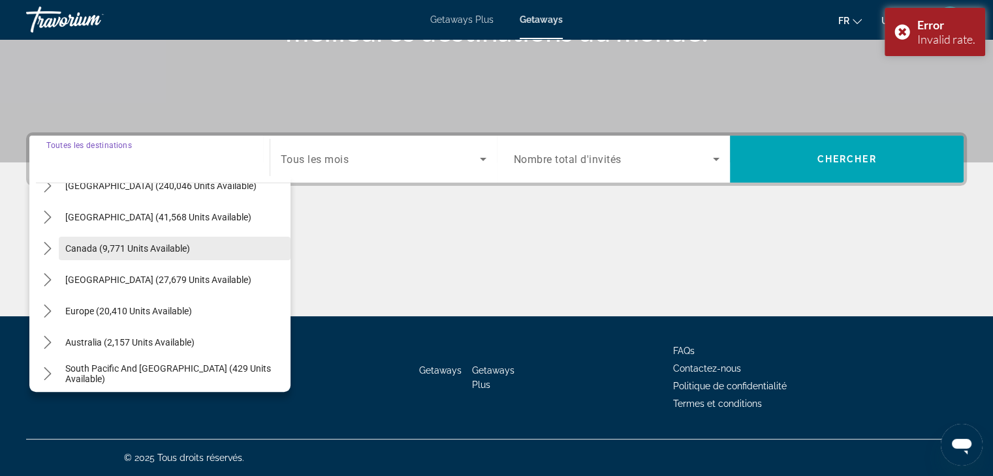
scroll to position [52, 0]
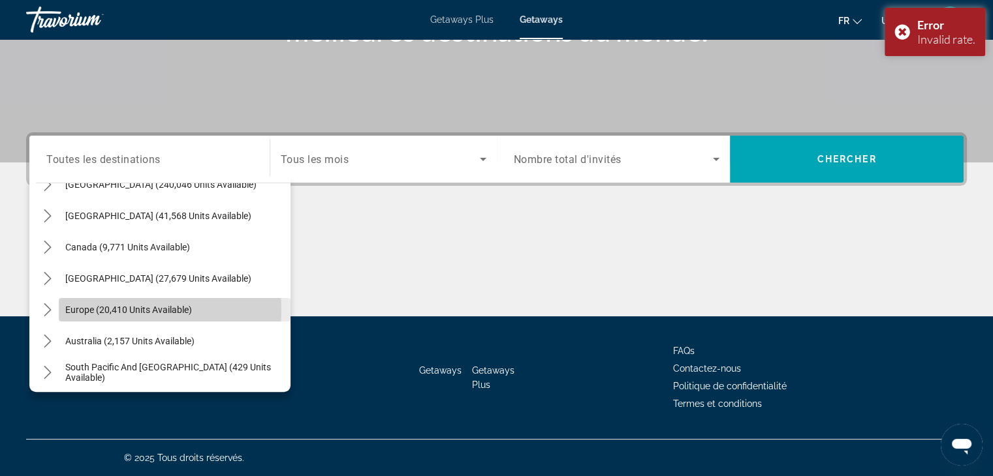
click at [133, 308] on span "Europe (20,410 units available)" at bounding box center [128, 310] width 127 height 10
type input "**********"
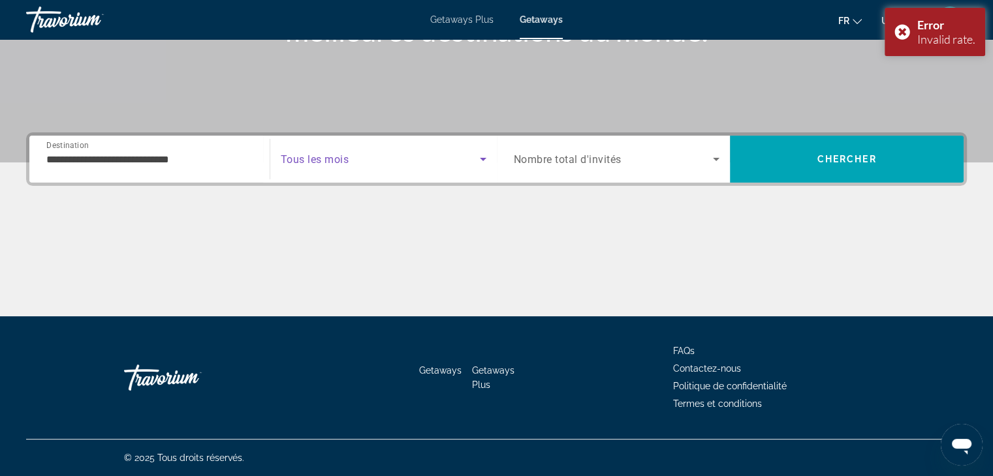
click at [362, 165] on span "Search widget" at bounding box center [380, 159] width 199 height 16
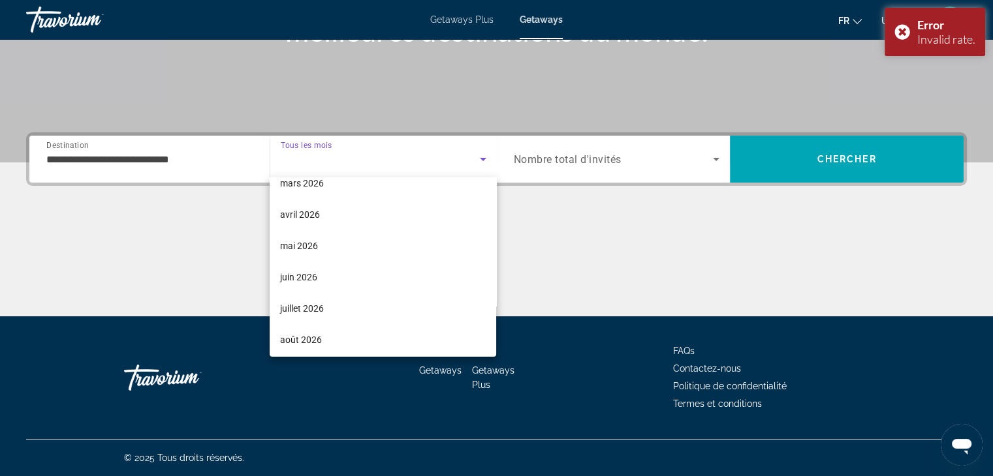
scroll to position [269, 0]
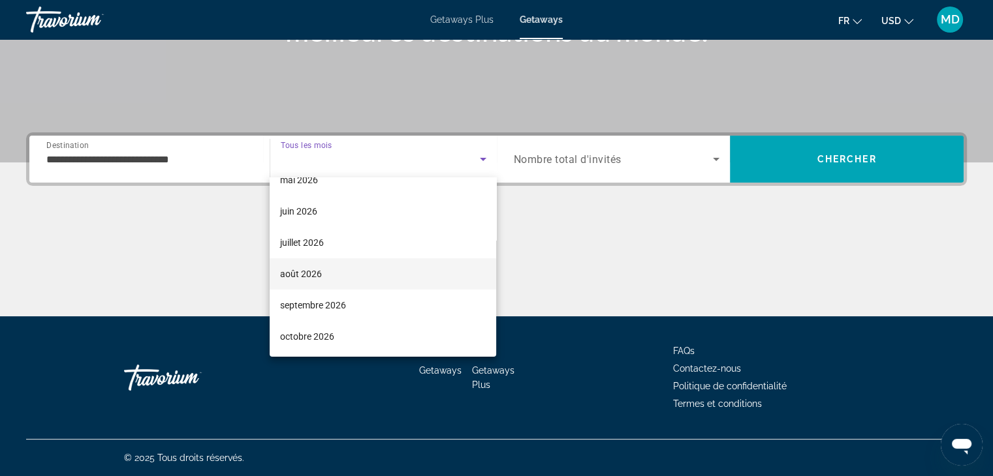
click at [329, 275] on mat-option "août 2026" at bounding box center [383, 273] width 226 height 31
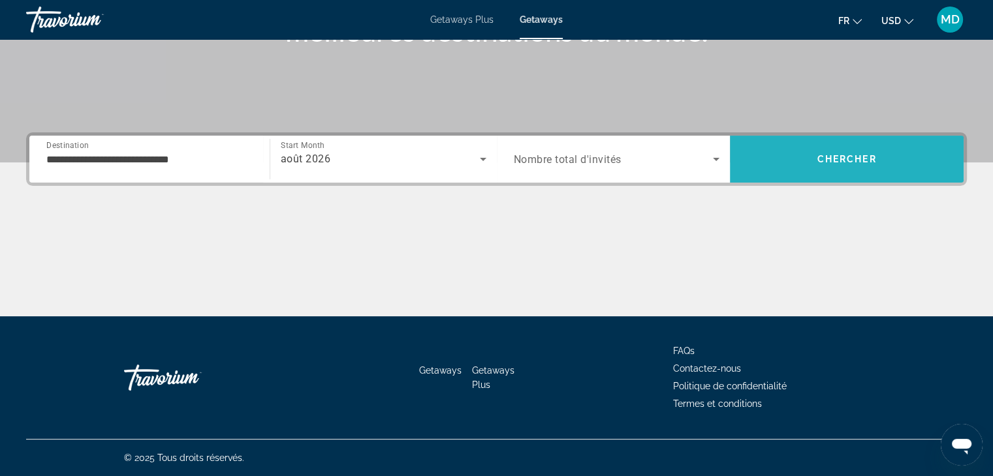
click at [827, 165] on span "Search" at bounding box center [847, 159] width 234 height 31
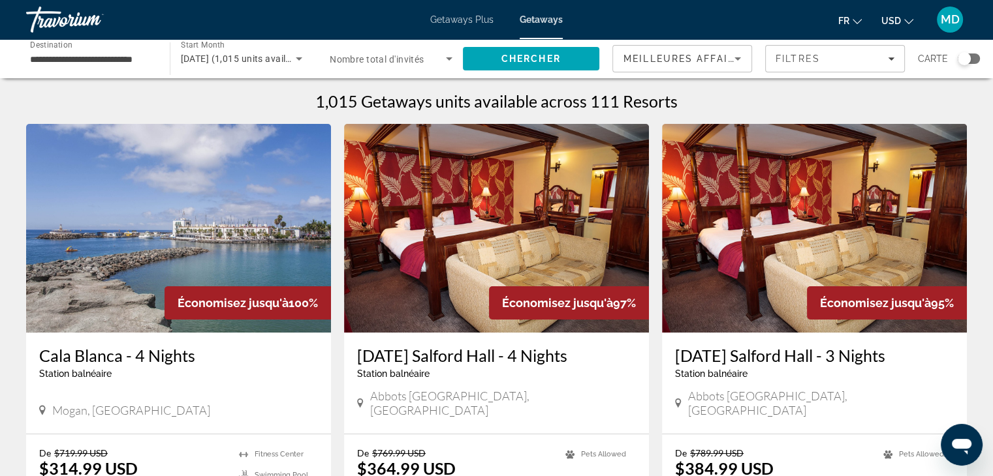
click at [975, 58] on div "Search widget" at bounding box center [968, 59] width 22 height 10
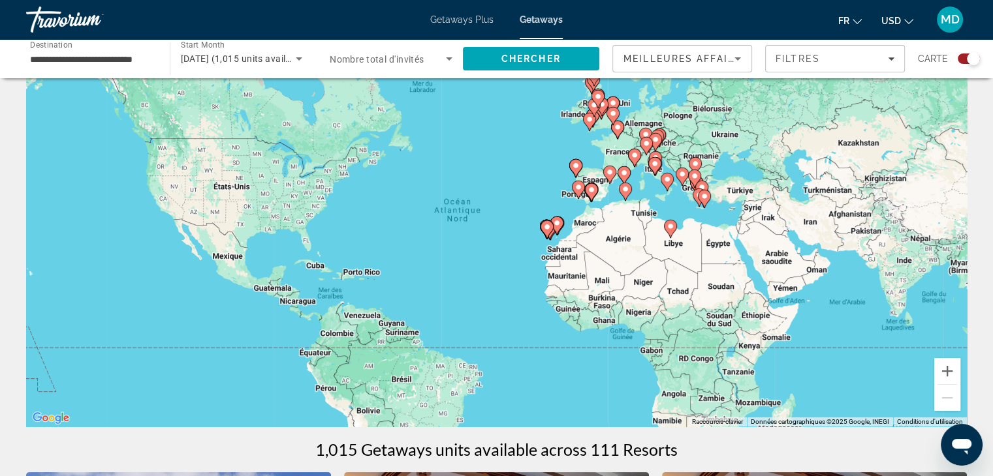
scroll to position [57, 0]
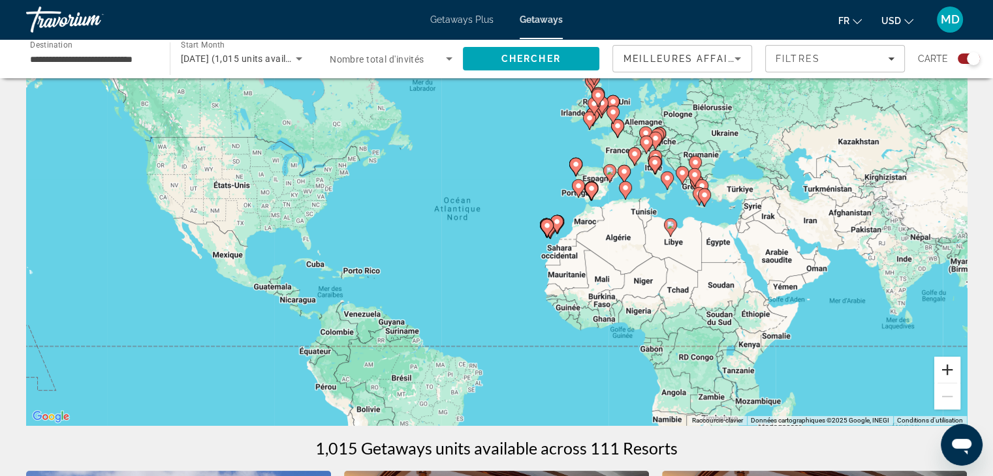
click at [947, 371] on button "Zoom avant" at bounding box center [947, 370] width 26 height 26
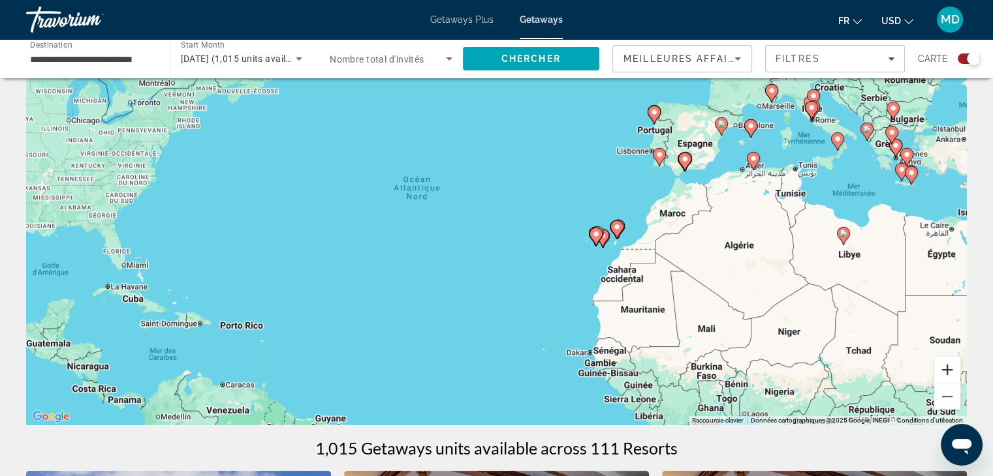
click at [947, 371] on button "Zoom avant" at bounding box center [947, 370] width 26 height 26
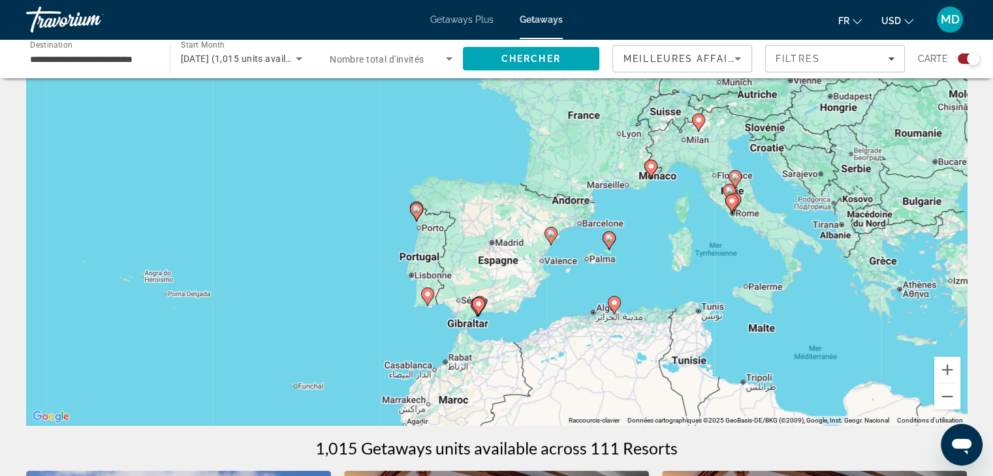
drag, startPoint x: 895, startPoint y: 246, endPoint x: 410, endPoint y: 478, distance: 538.3
click at [410, 419] on html "**********" at bounding box center [496, 181] width 993 height 476
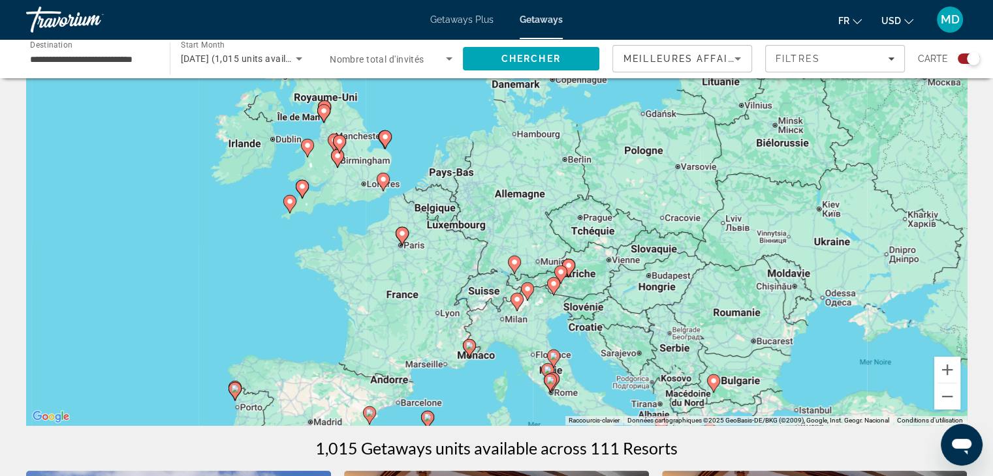
drag, startPoint x: 659, startPoint y: 185, endPoint x: 567, endPoint y: 335, distance: 175.9
click at [567, 335] on div "Pour activer le glissement du marqueur avec le clavier, appuyez sur Alt+Entrée.…" at bounding box center [496, 230] width 941 height 392
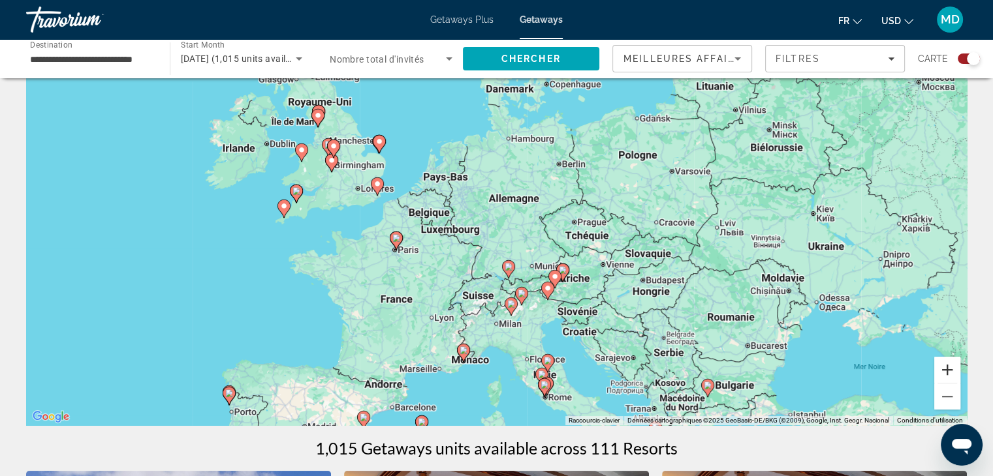
click at [950, 369] on button "Zoom avant" at bounding box center [947, 370] width 26 height 26
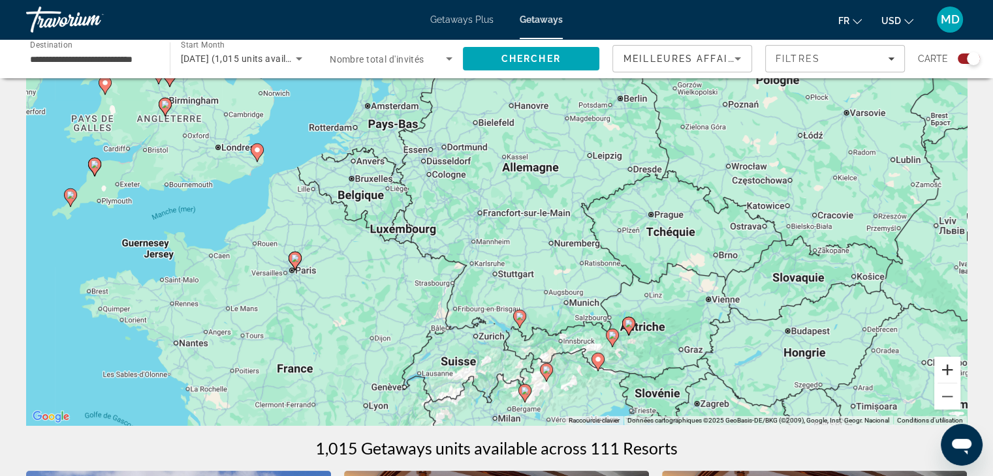
click at [950, 369] on button "Zoom avant" at bounding box center [947, 370] width 26 height 26
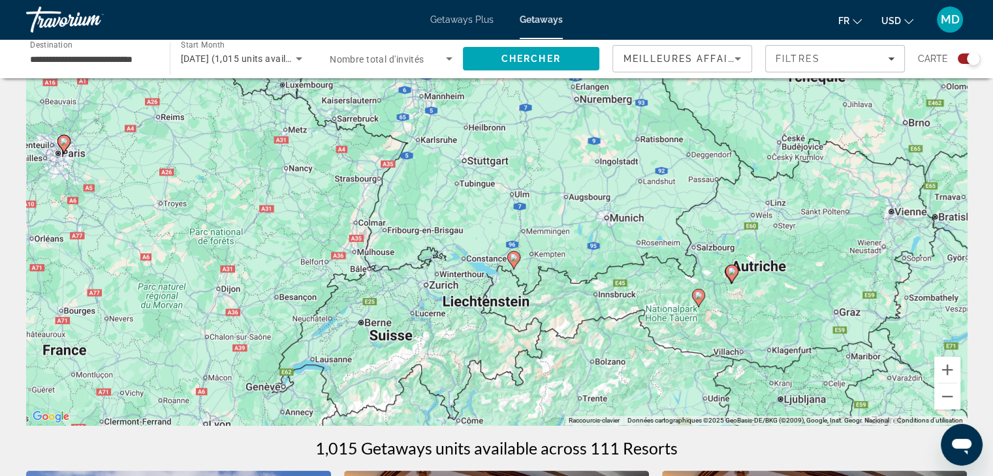
drag, startPoint x: 666, startPoint y: 334, endPoint x: 637, endPoint y: 172, distance: 163.8
click at [637, 172] on div "Pour activer le glissement du marqueur avec le clavier, appuyez sur Alt+Entrée.…" at bounding box center [496, 230] width 941 height 392
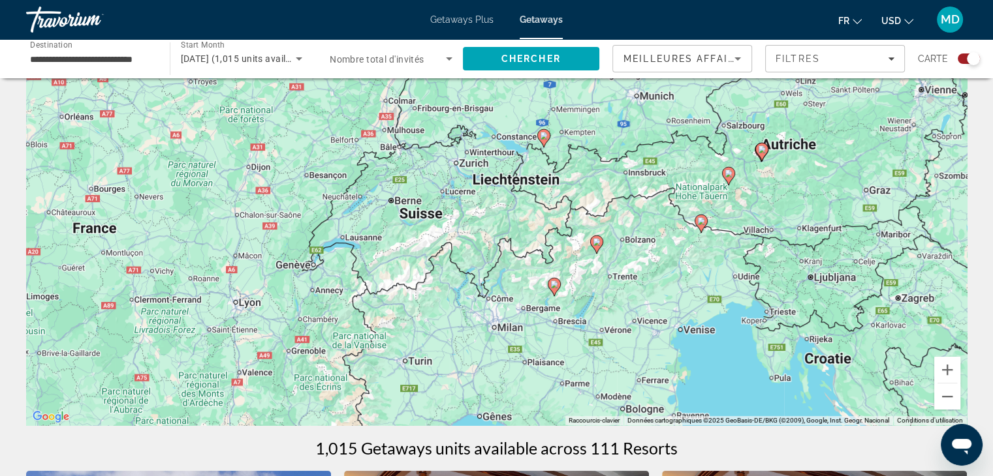
drag, startPoint x: 606, startPoint y: 255, endPoint x: 634, endPoint y: 132, distance: 126.0
click at [634, 132] on div "Pour activer le glissement du marqueur avec le clavier, appuyez sur Alt+Entrée.…" at bounding box center [496, 230] width 941 height 392
click at [598, 240] on image "Main content" at bounding box center [597, 242] width 8 height 8
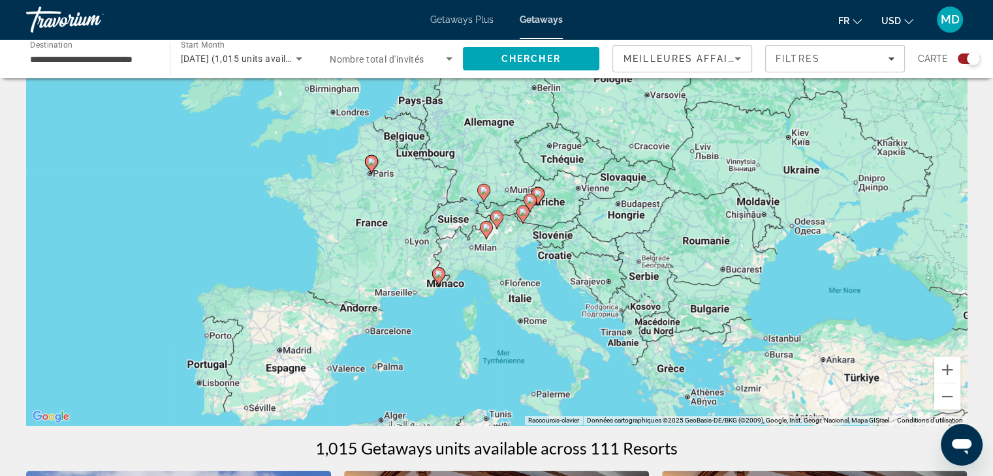
click at [499, 221] on icon "Main content" at bounding box center [496, 219] width 12 height 17
type input "**********"
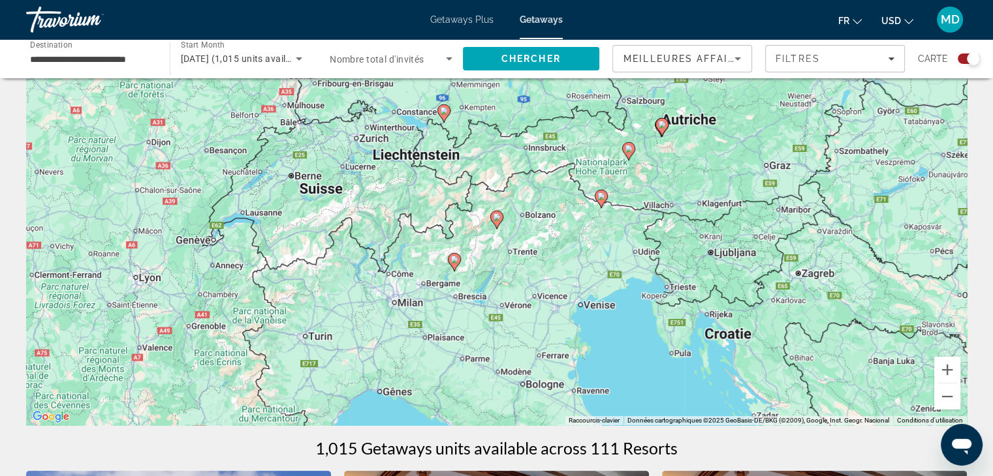
click at [499, 221] on icon "Main content" at bounding box center [496, 219] width 12 height 17
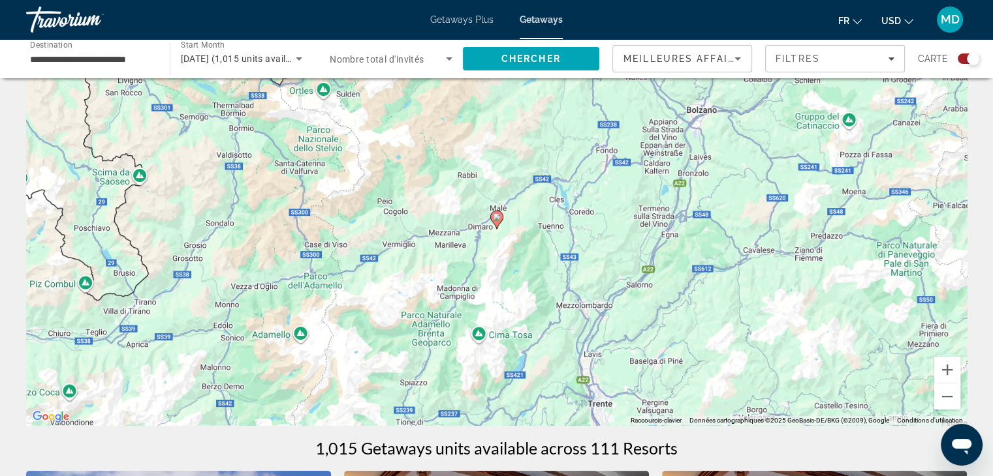
click at [493, 221] on icon "Main content" at bounding box center [496, 219] width 12 height 17
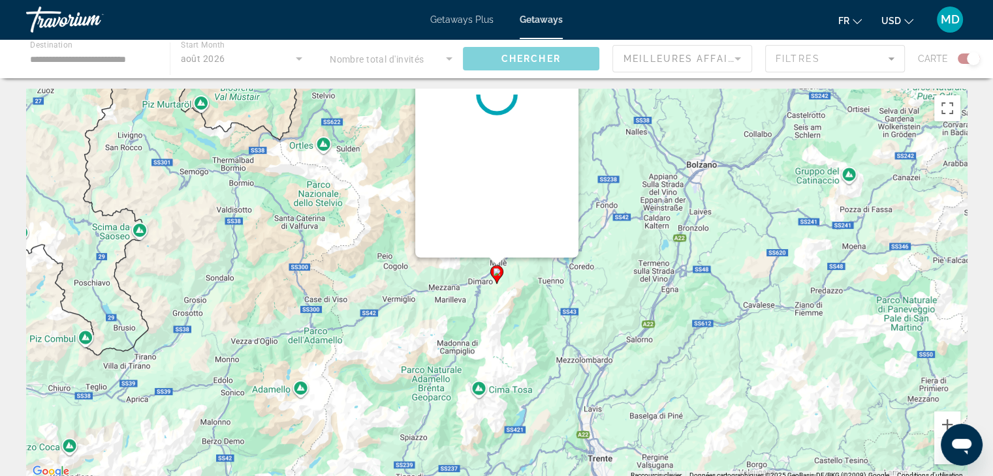
scroll to position [0, 0]
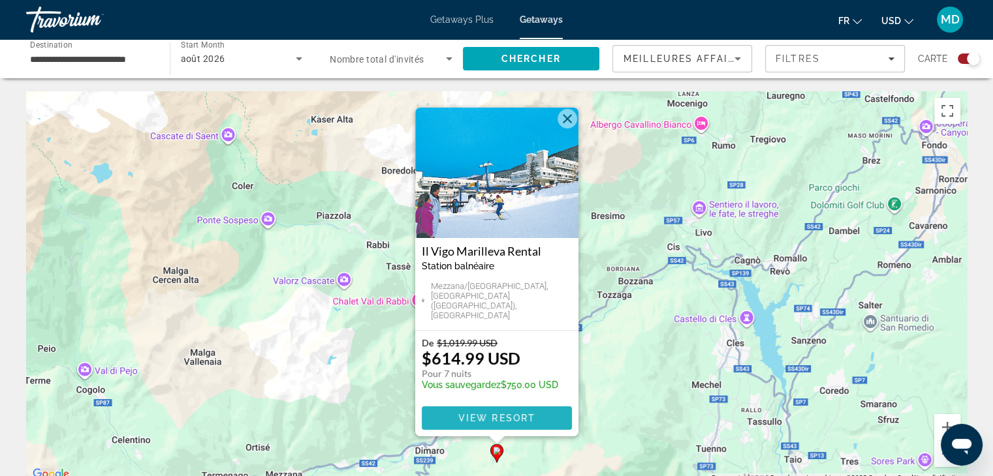
click at [504, 421] on span "View Resort" at bounding box center [496, 418] width 77 height 10
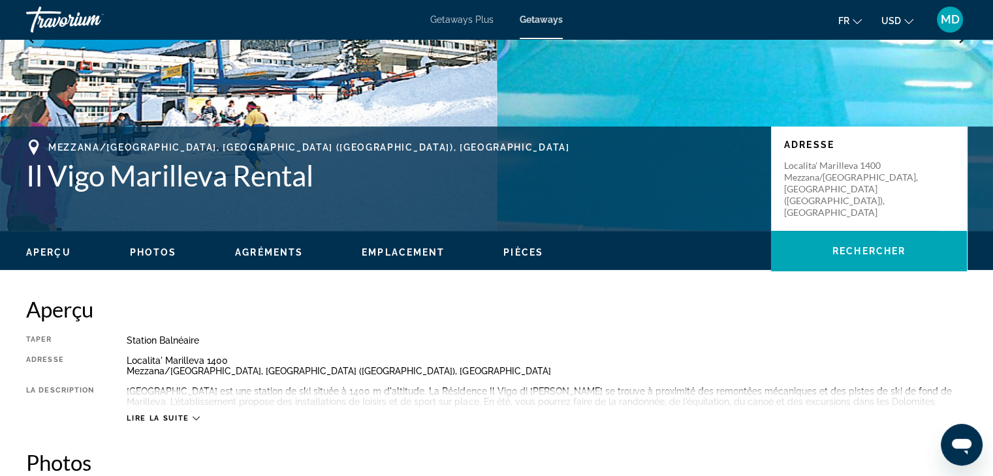
scroll to position [198, 0]
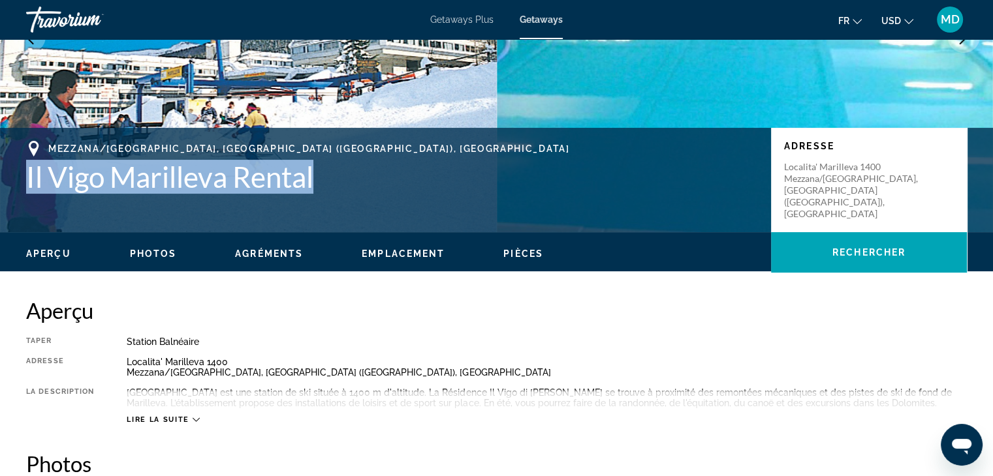
drag, startPoint x: 26, startPoint y: 179, endPoint x: 332, endPoint y: 180, distance: 305.5
click at [332, 180] on h1 "Il Vigo Marilleva Rental" at bounding box center [392, 177] width 732 height 34
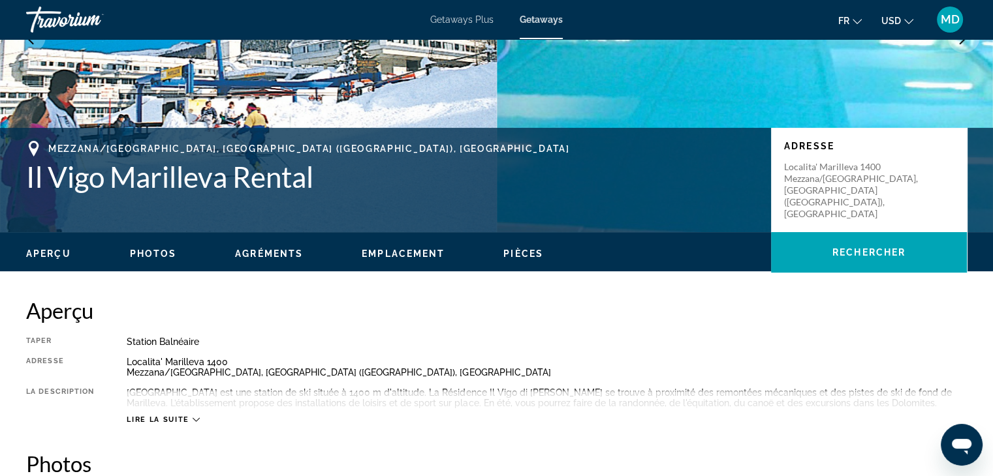
click at [496, 319] on h2 "Aperçu" at bounding box center [496, 311] width 941 height 26
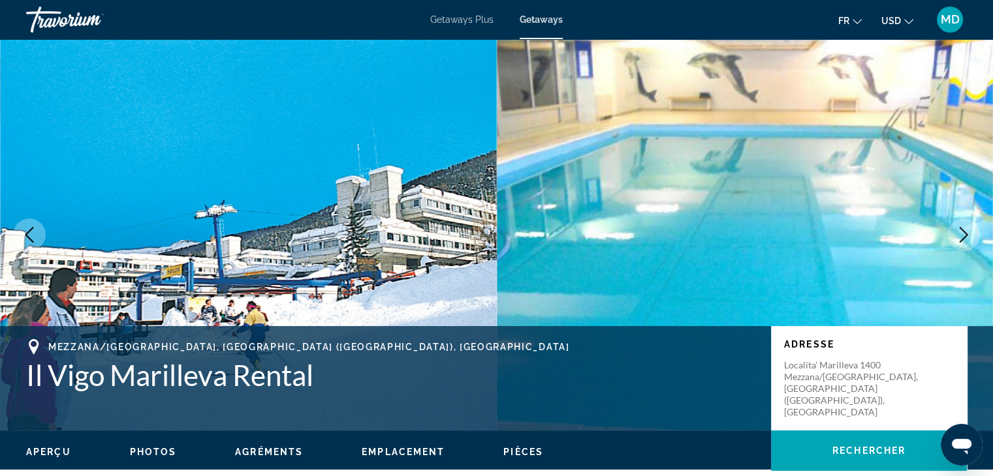
click at [467, 17] on span "Getaways Plus" at bounding box center [461, 19] width 63 height 10
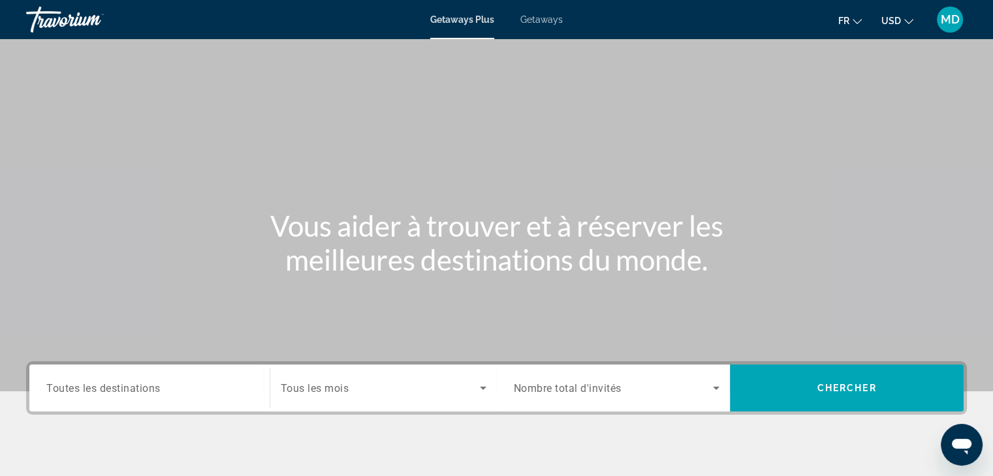
click at [520, 18] on span "Getaways" at bounding box center [541, 19] width 42 height 10
click at [169, 392] on input "Destination Toutes les destinations" at bounding box center [149, 389] width 206 height 16
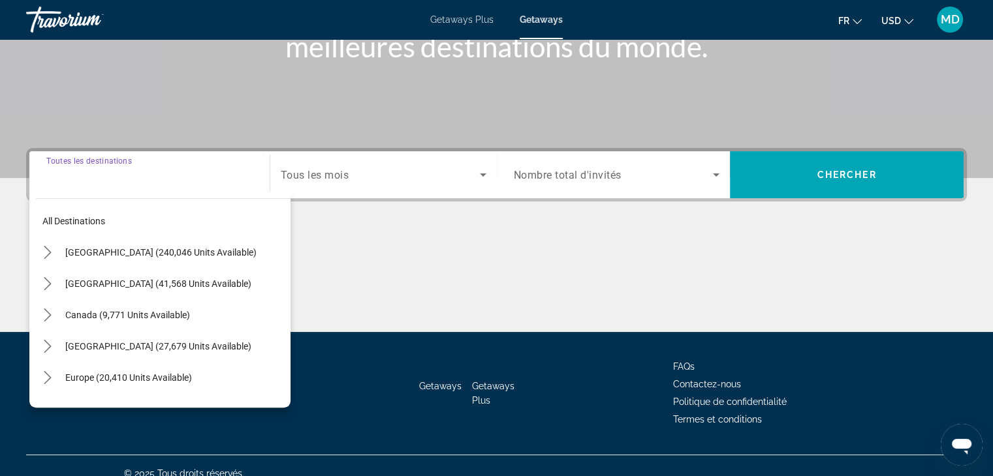
scroll to position [229, 0]
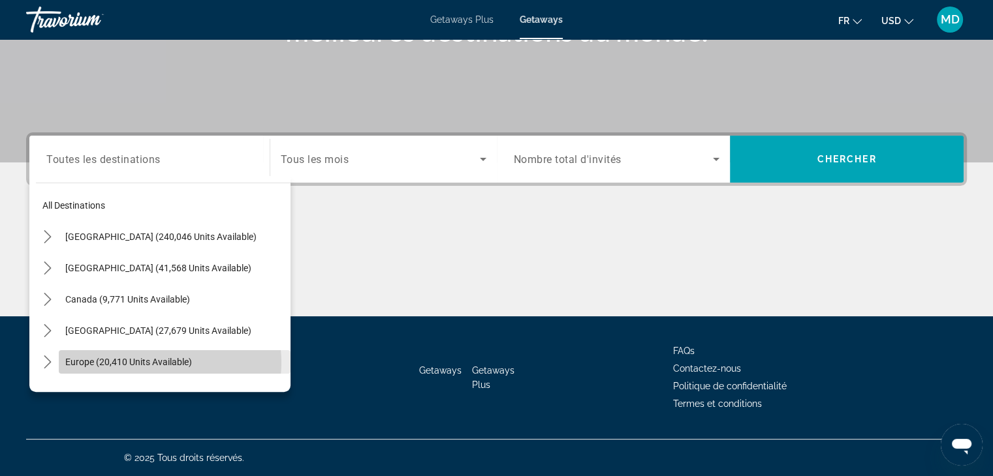
click at [153, 362] on span "Europe (20,410 units available)" at bounding box center [128, 362] width 127 height 10
type input "**********"
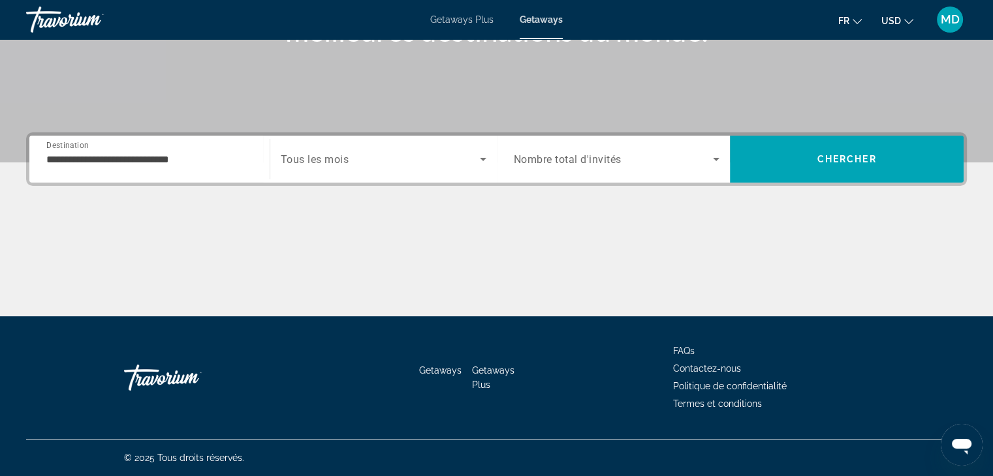
click at [343, 155] on span "Tous les mois" at bounding box center [315, 159] width 69 height 12
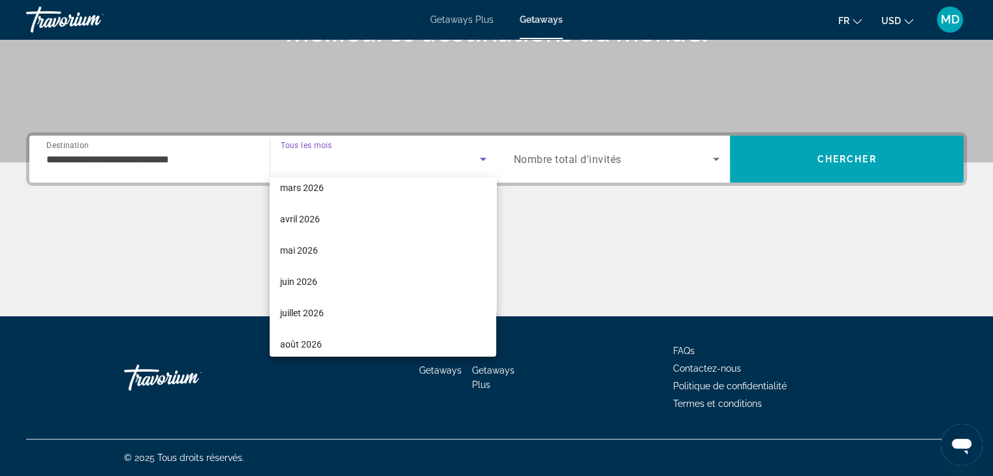
scroll to position [269, 0]
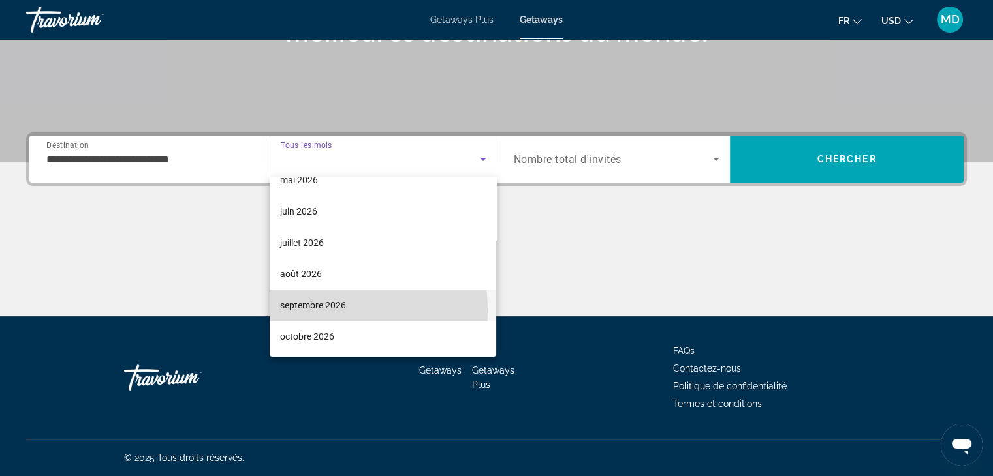
click at [317, 310] on span "septembre 2026" at bounding box center [313, 306] width 66 height 16
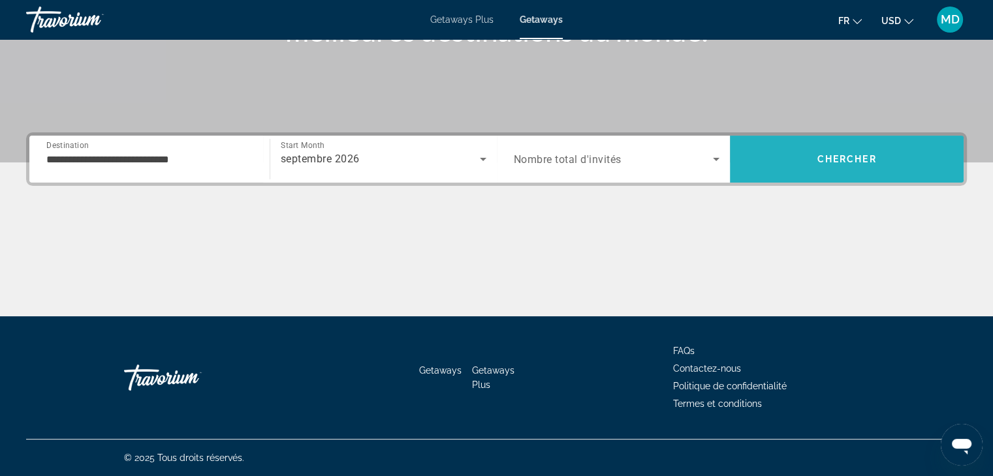
click at [807, 157] on span "Search" at bounding box center [847, 159] width 234 height 31
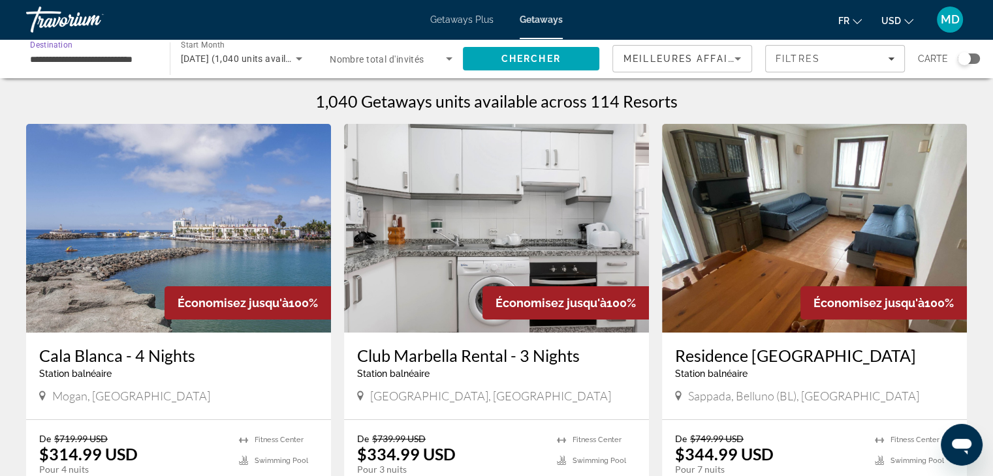
click at [132, 65] on input "**********" at bounding box center [91, 60] width 123 height 16
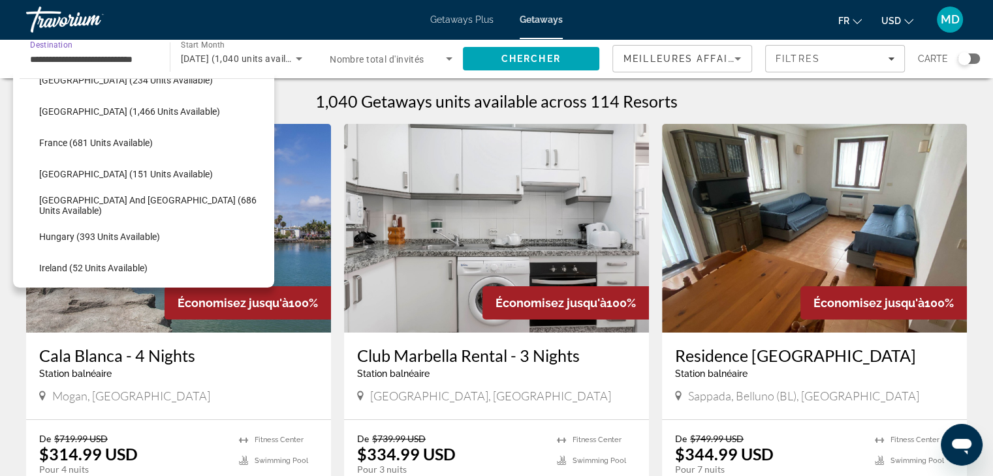
scroll to position [335, 0]
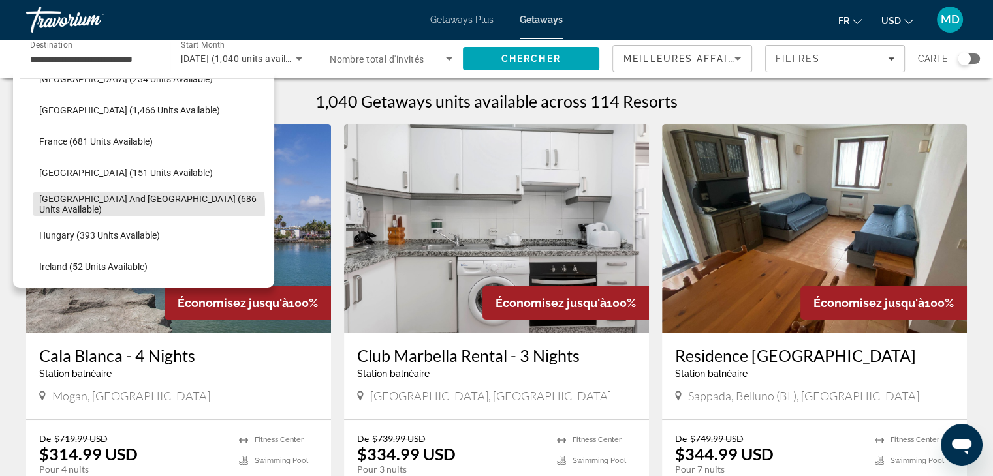
click at [105, 209] on span "[GEOGRAPHIC_DATA] and [GEOGRAPHIC_DATA] (686 units available)" at bounding box center [153, 204] width 228 height 21
type input "**********"
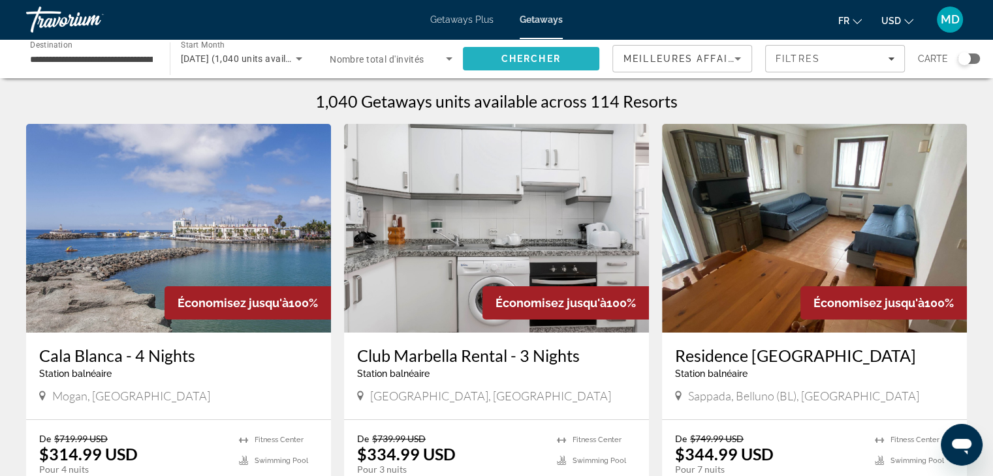
click at [556, 55] on span "Chercher" at bounding box center [530, 59] width 59 height 10
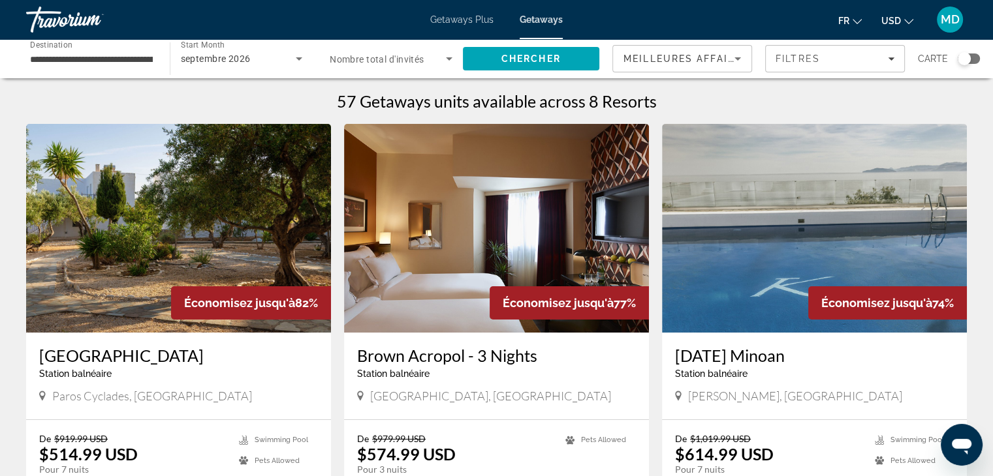
click at [976, 61] on div "Search widget" at bounding box center [968, 59] width 22 height 10
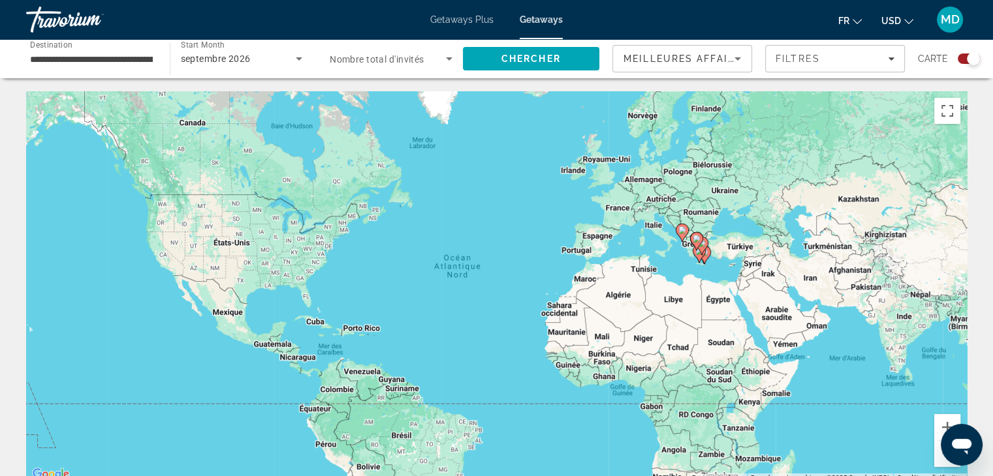
click at [730, 245] on div "Pour activer le glissement du marqueur avec le clavier, appuyez sur Alt+Entrée.…" at bounding box center [496, 287] width 941 height 392
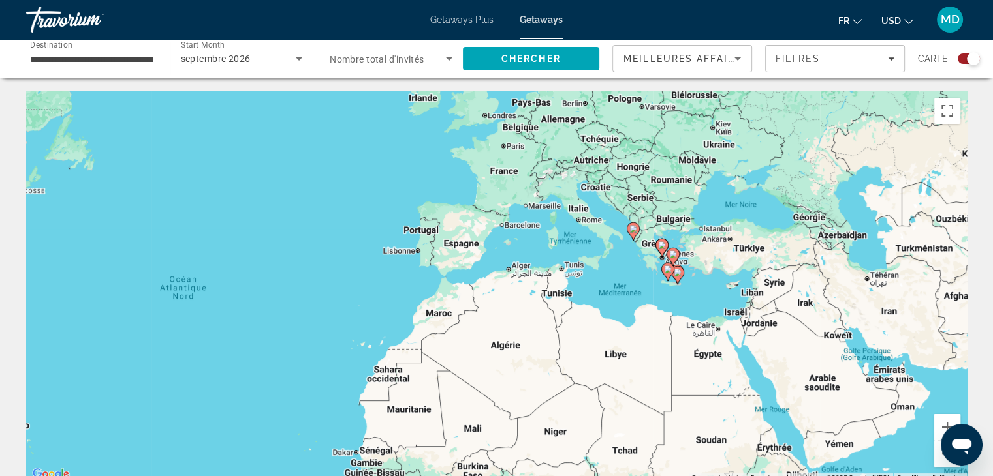
click at [703, 251] on div "Pour activer le glissement du marqueur avec le clavier, appuyez sur Alt+Entrée.…" at bounding box center [496, 287] width 941 height 392
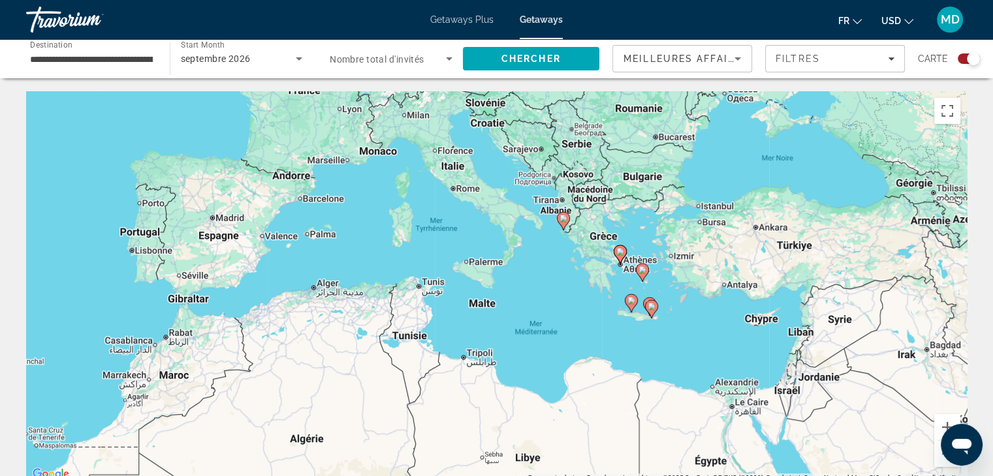
click at [651, 257] on div "Pour activer le glissement du marqueur avec le clavier, appuyez sur Alt+Entrée.…" at bounding box center [496, 287] width 941 height 392
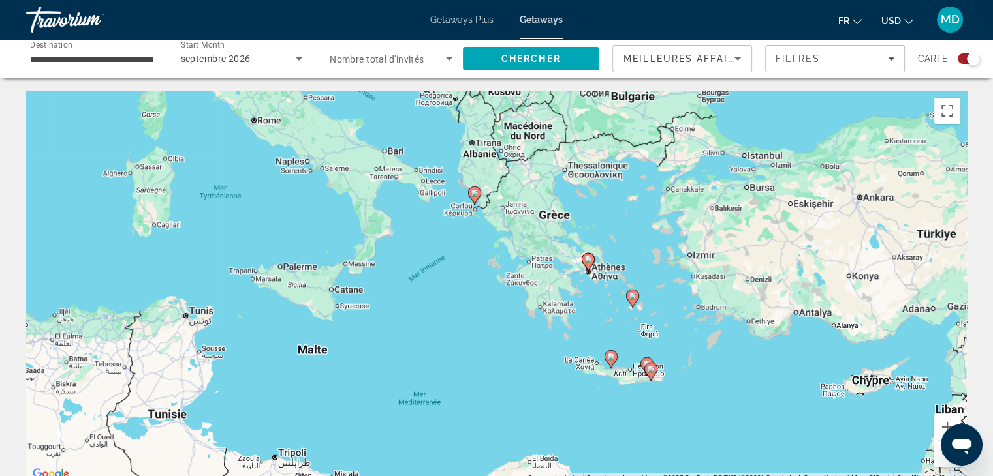
click at [651, 257] on div "Pour activer le glissement du marqueur avec le clavier, appuyez sur Alt+Entrée.…" at bounding box center [496, 287] width 941 height 392
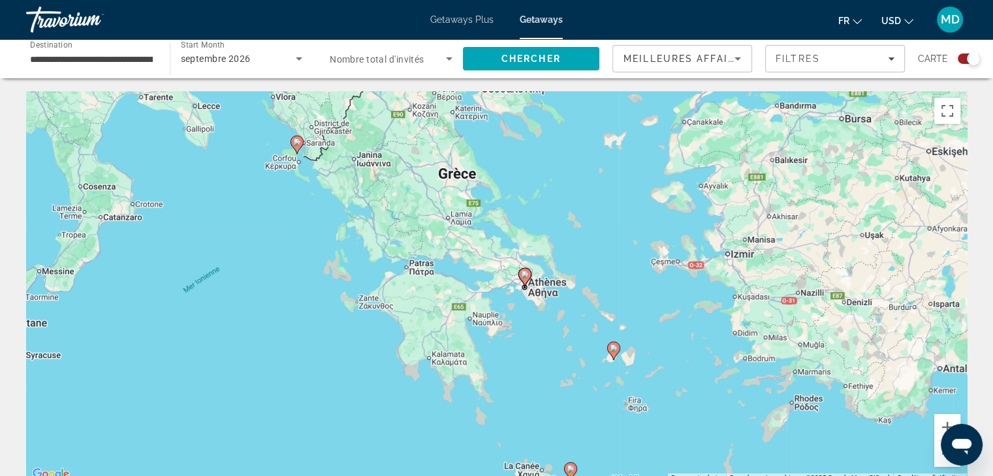
click at [613, 350] on image "Main content" at bounding box center [614, 349] width 8 height 8
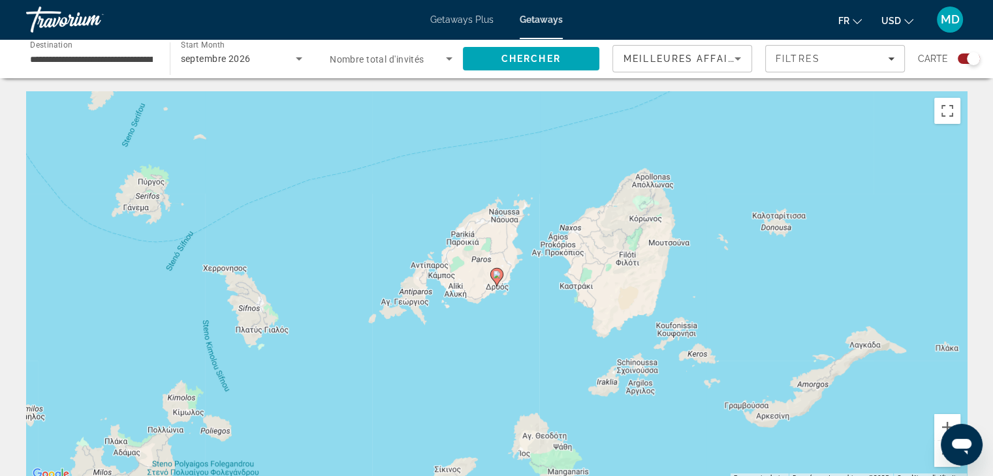
click at [497, 279] on icon "Main content" at bounding box center [496, 277] width 12 height 17
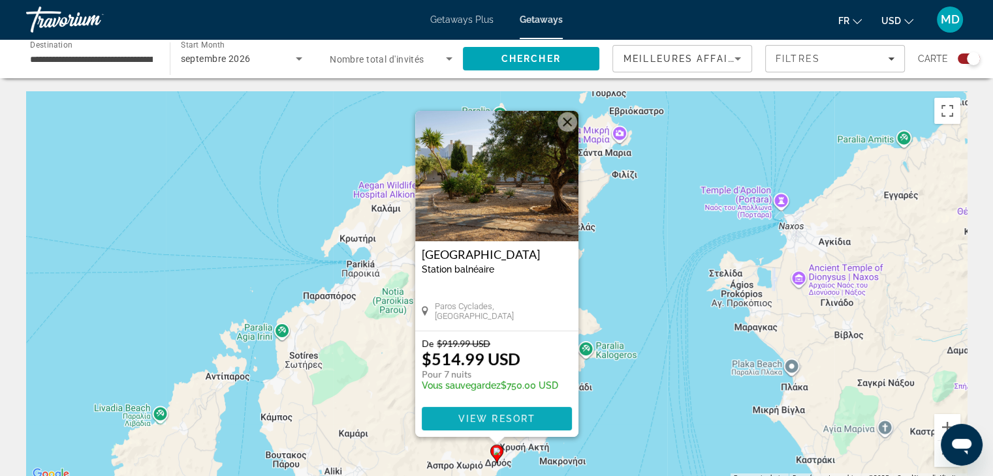
click at [491, 424] on span "Main content" at bounding box center [497, 418] width 150 height 31
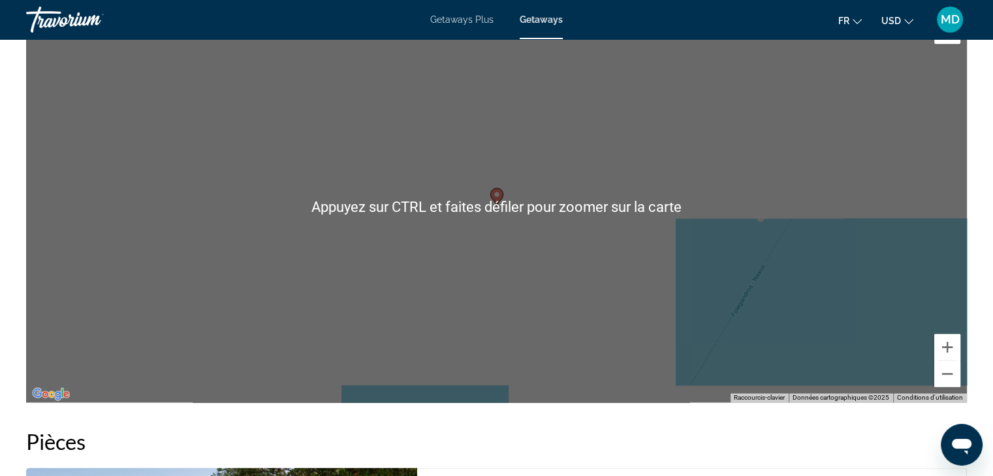
scroll to position [1936, 0]
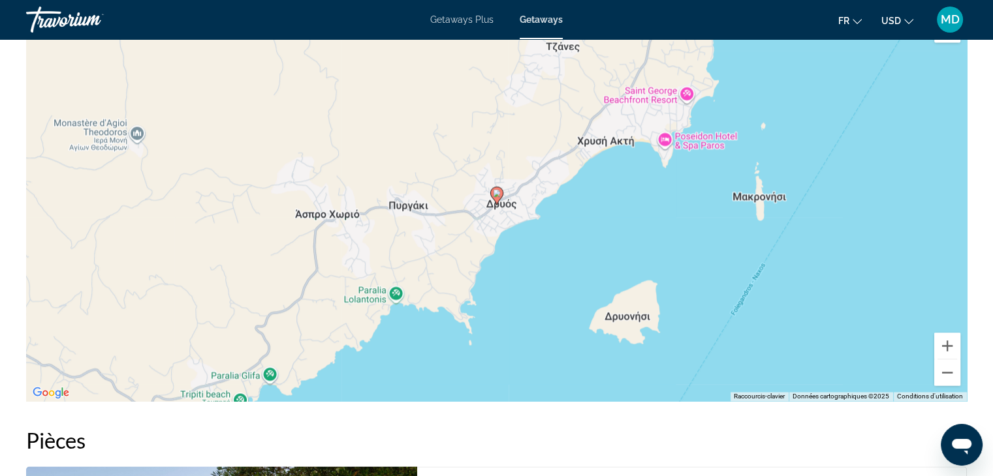
click at [522, 428] on h2 "Pièces" at bounding box center [496, 441] width 941 height 26
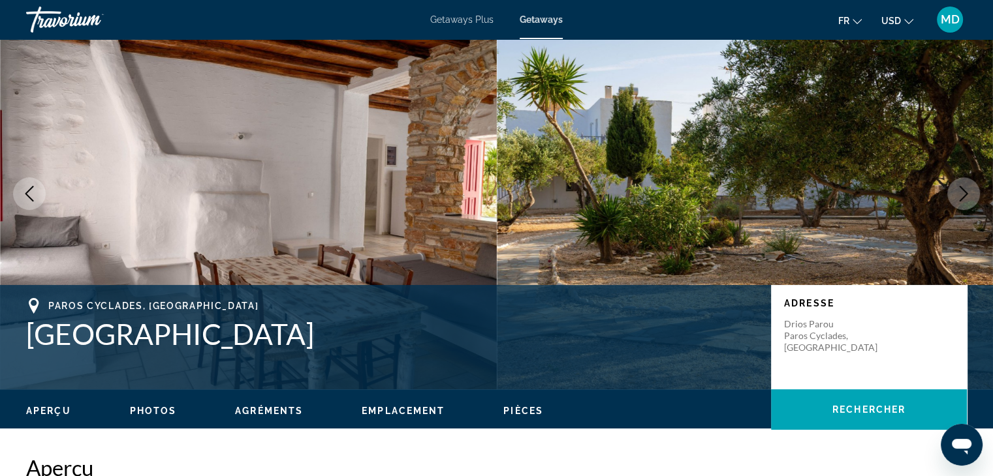
scroll to position [0, 0]
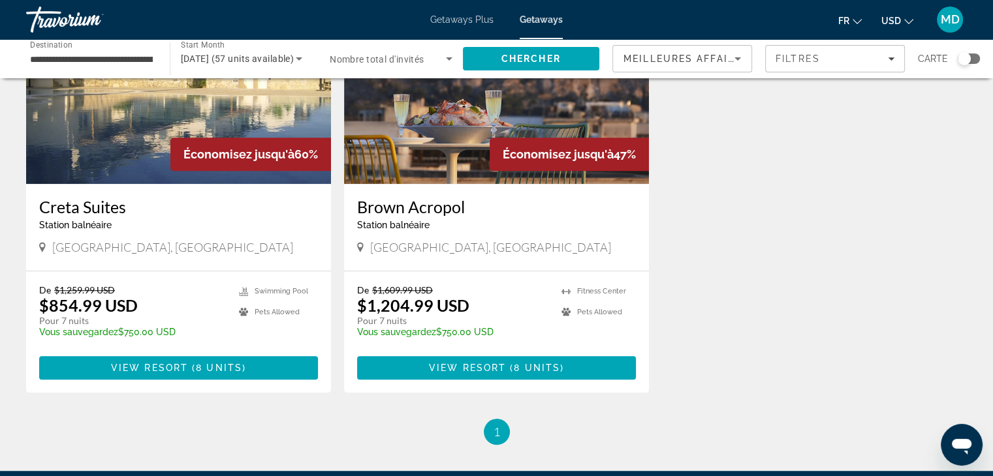
scroll to position [1044, 0]
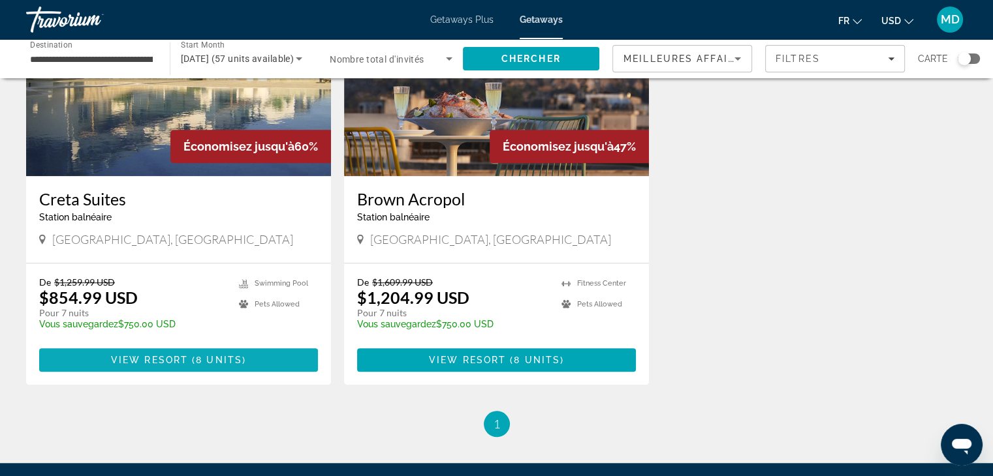
click at [179, 356] on span "View Resort" at bounding box center [149, 360] width 77 height 10
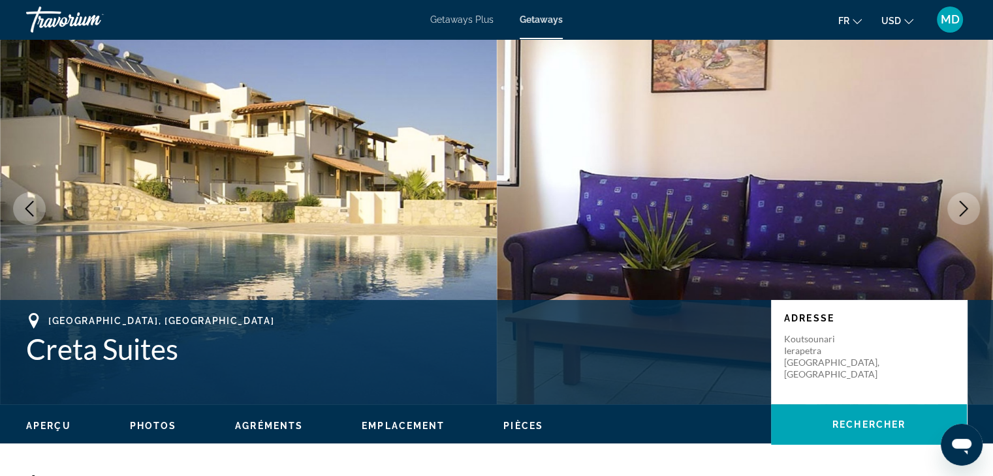
scroll to position [45, 0]
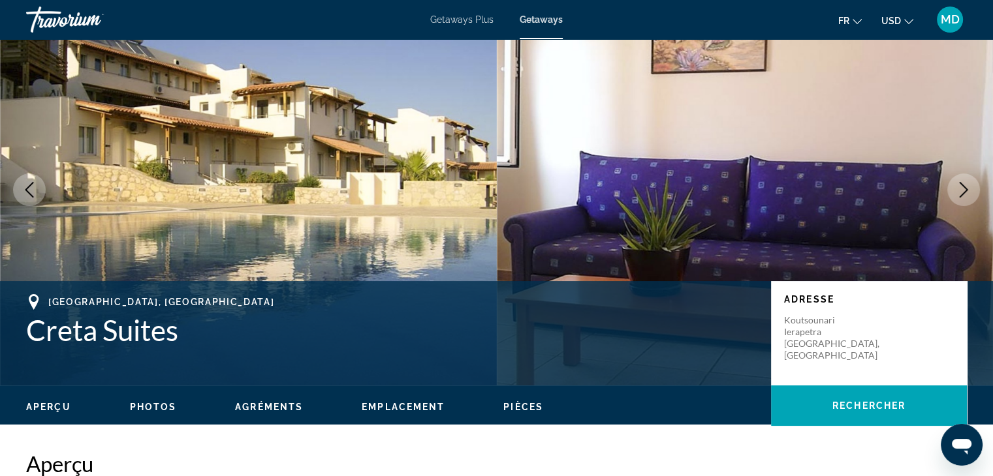
click at [961, 188] on icon "Next image" at bounding box center [964, 190] width 16 height 16
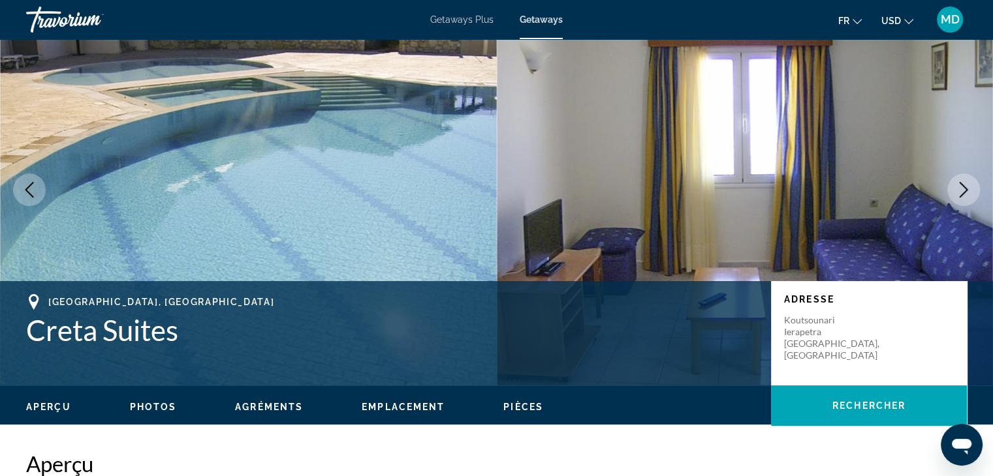
click at [961, 188] on icon "Next image" at bounding box center [964, 190] width 16 height 16
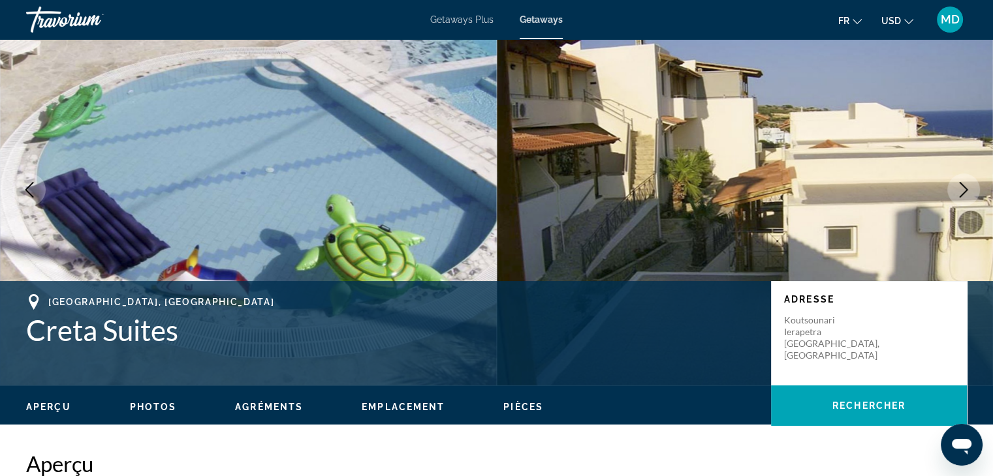
click at [961, 188] on icon "Next image" at bounding box center [964, 190] width 16 height 16
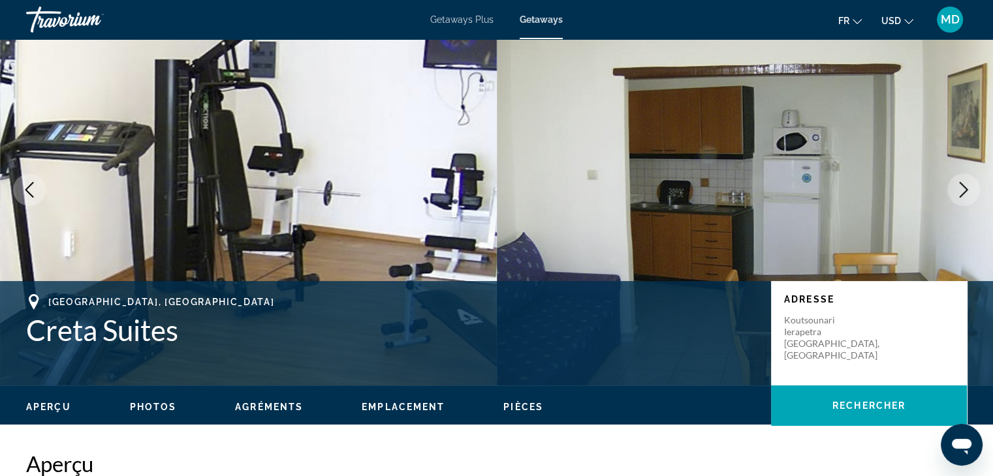
click at [961, 188] on icon "Next image" at bounding box center [964, 190] width 16 height 16
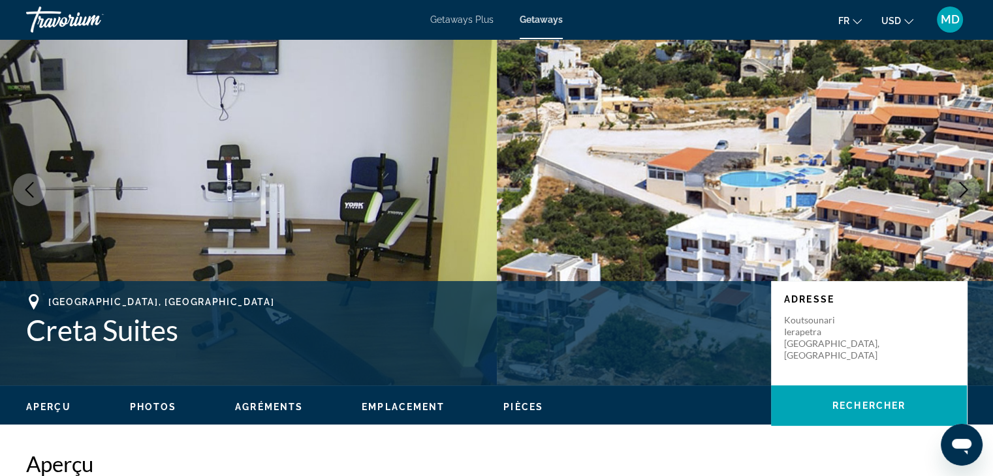
click at [961, 188] on icon "Next image" at bounding box center [964, 190] width 16 height 16
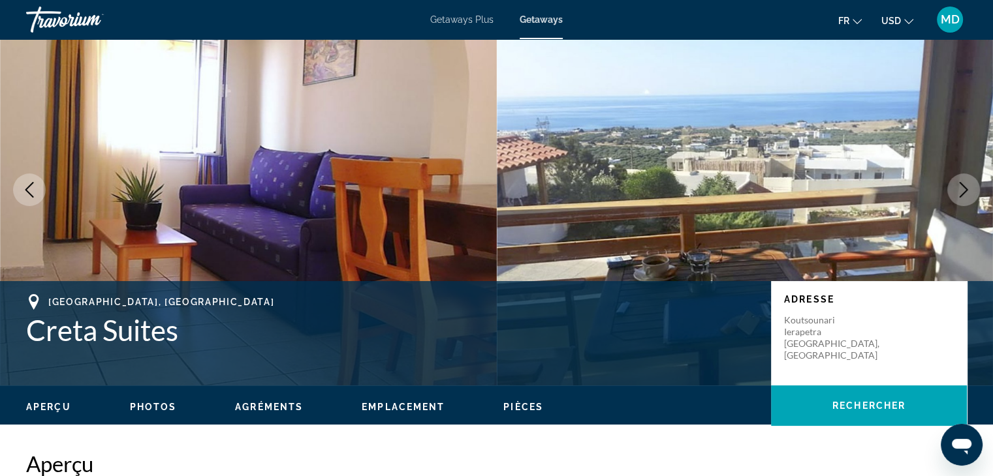
click at [961, 188] on icon "Next image" at bounding box center [964, 190] width 16 height 16
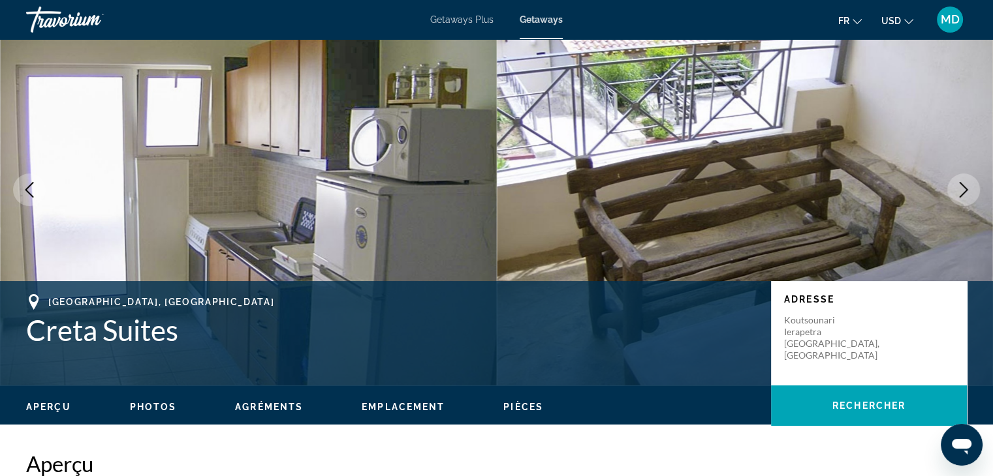
click at [961, 188] on icon "Next image" at bounding box center [964, 190] width 16 height 16
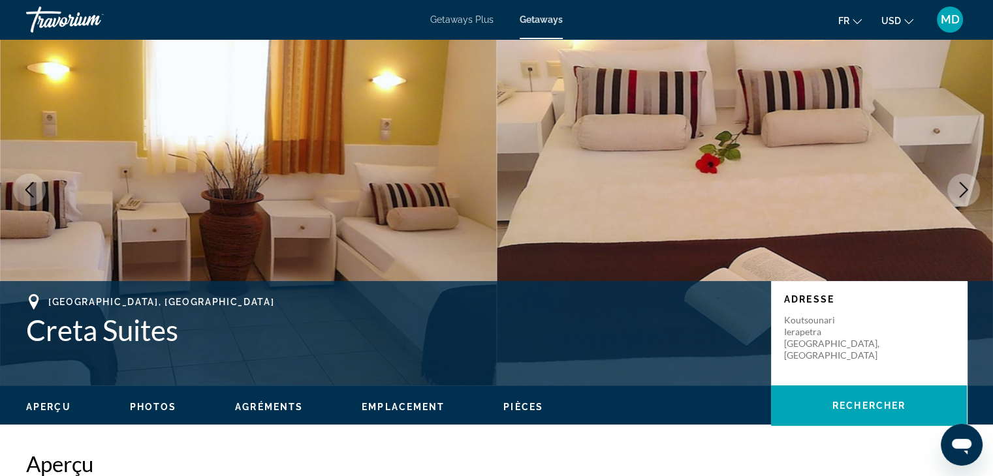
click at [961, 188] on icon "Next image" at bounding box center [964, 190] width 16 height 16
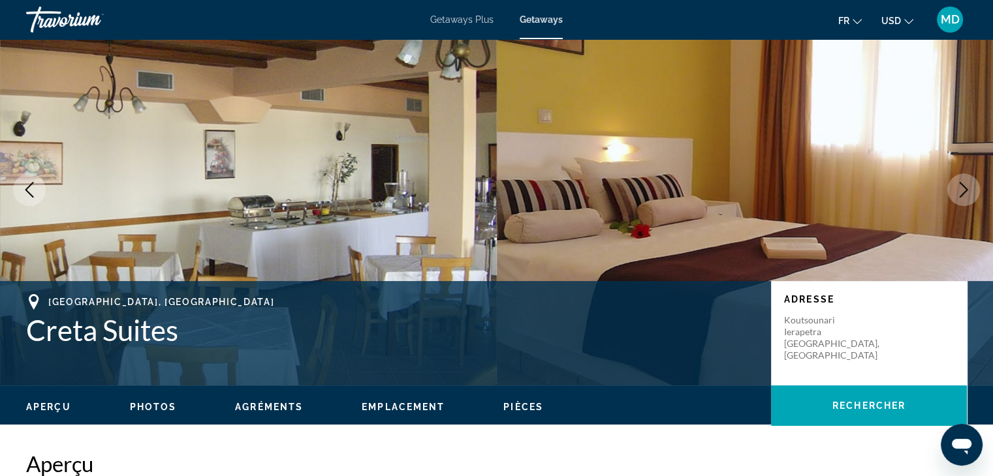
click at [961, 188] on icon "Next image" at bounding box center [964, 190] width 16 height 16
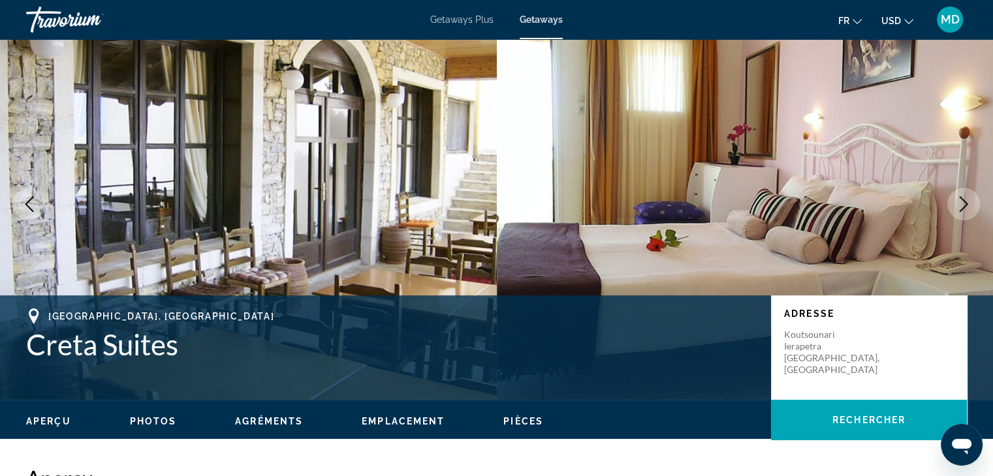
scroll to position [0, 0]
